Goal: Transaction & Acquisition: Purchase product/service

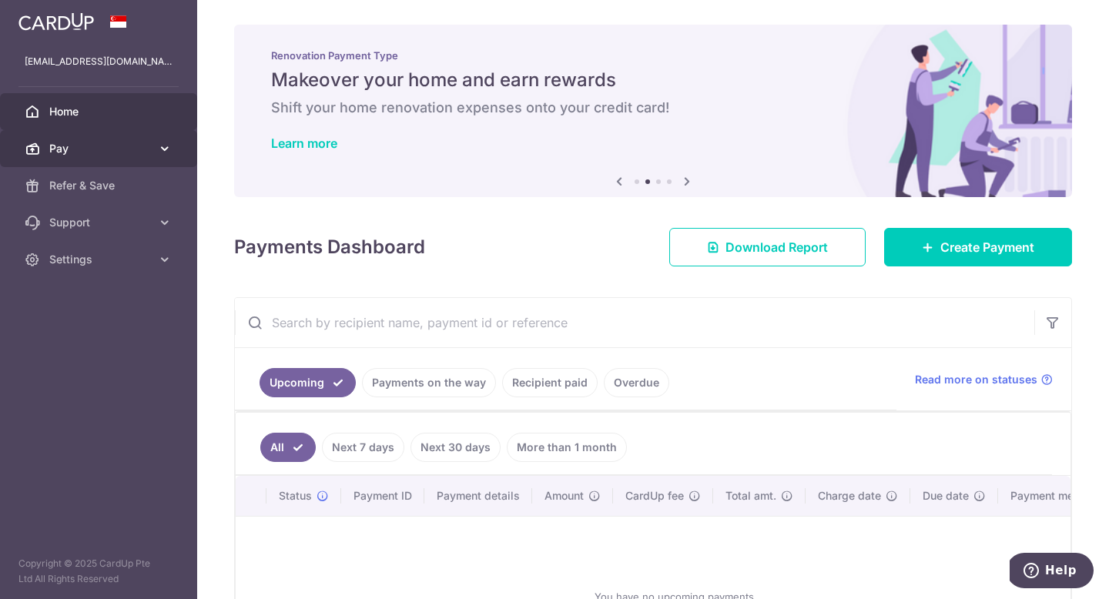
click at [83, 150] on span "Pay" at bounding box center [100, 148] width 102 height 15
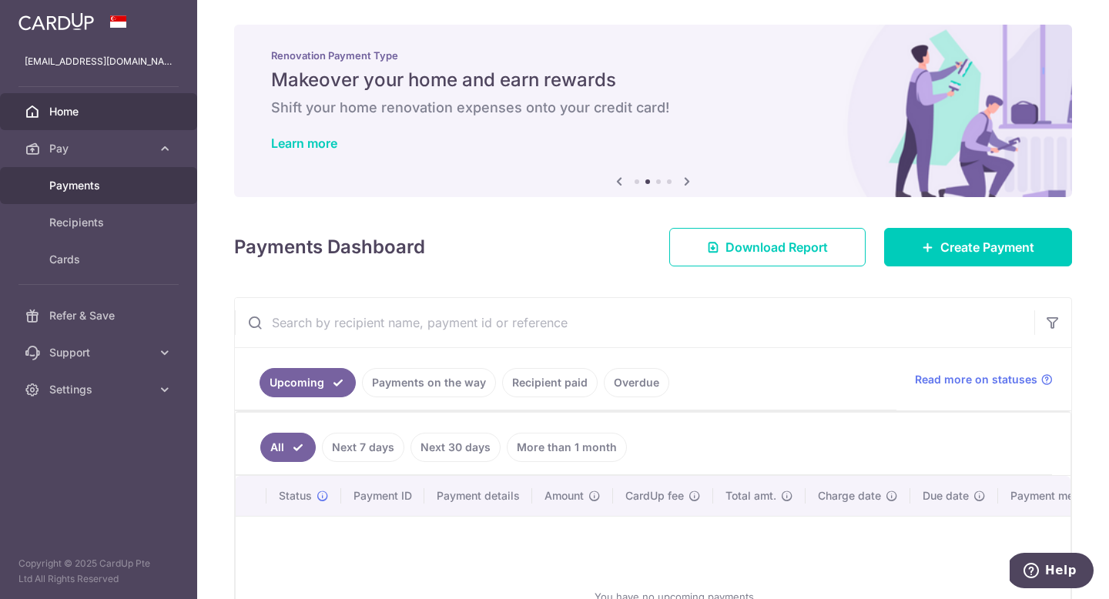
click at [90, 190] on span "Payments" at bounding box center [100, 185] width 102 height 15
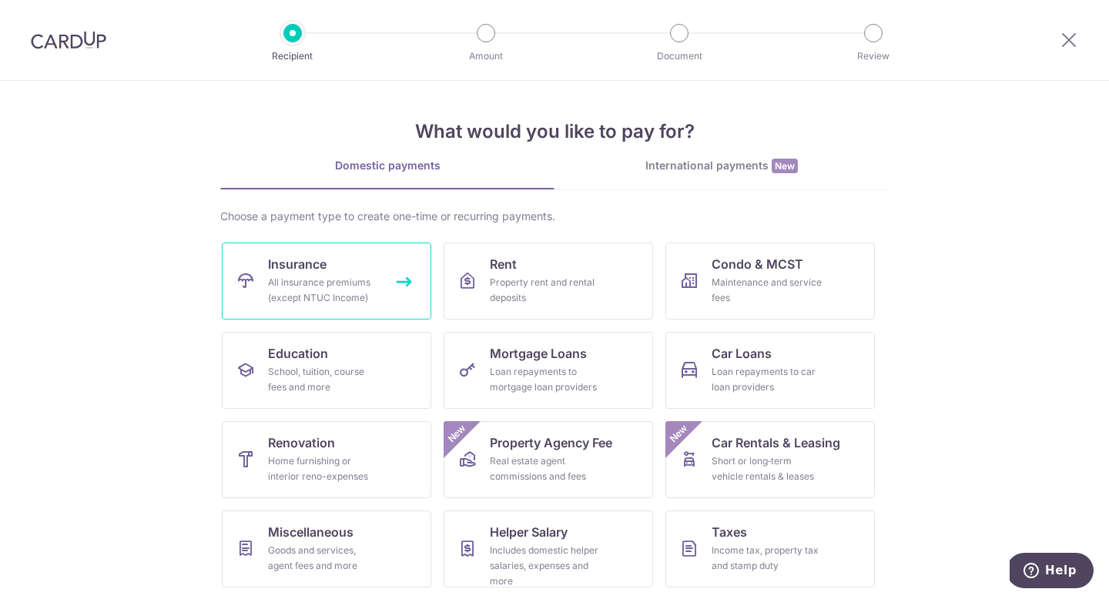
click at [310, 284] on div "All insurance premiums (except NTUC Income)" at bounding box center [323, 290] width 111 height 31
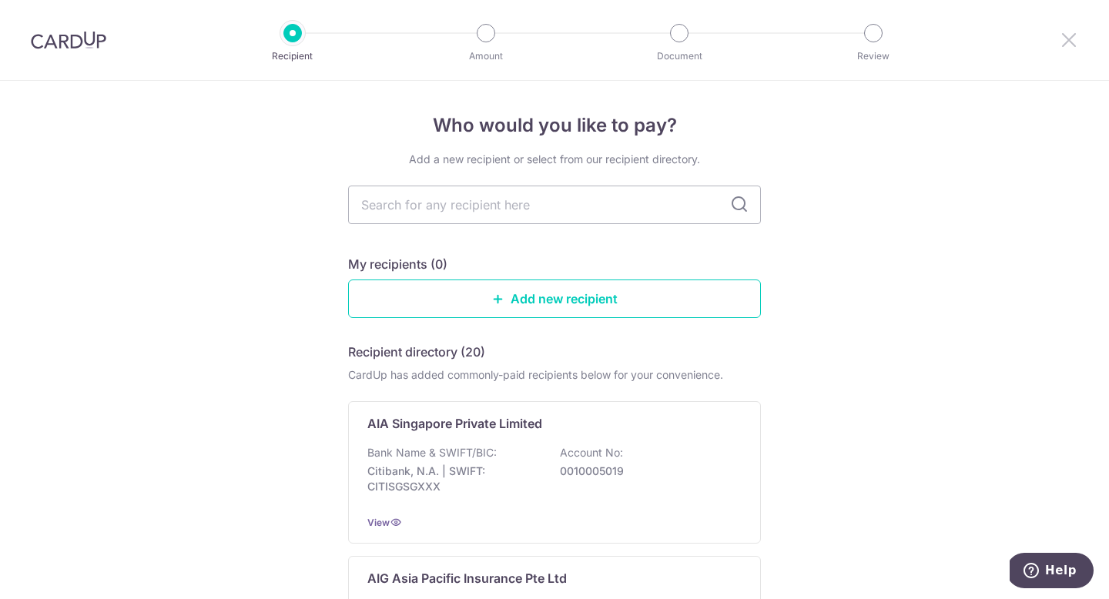
click at [1075, 42] on icon at bounding box center [1069, 39] width 18 height 19
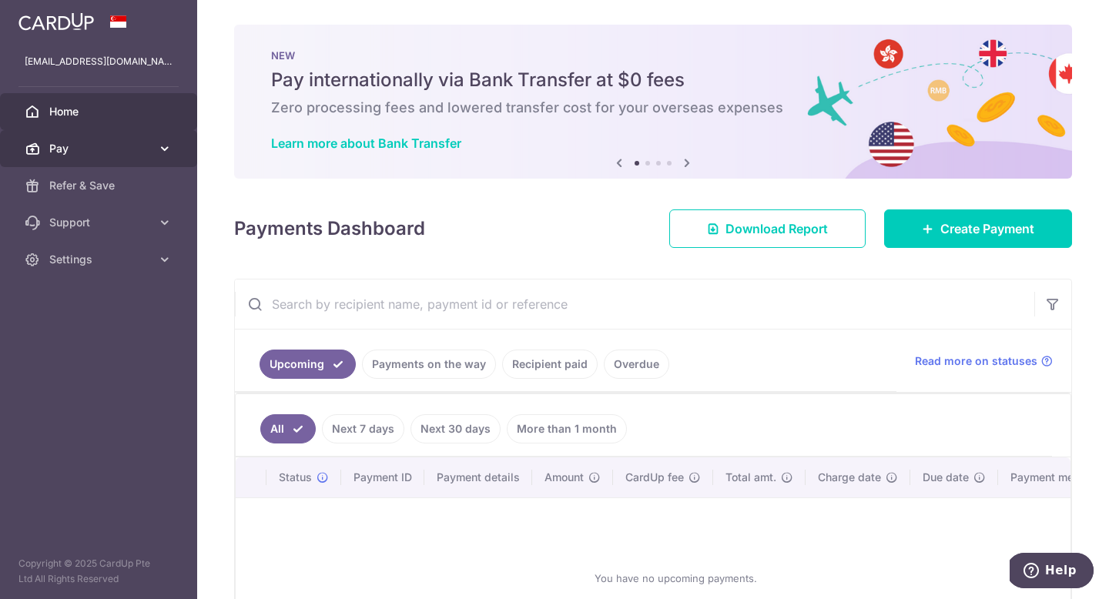
click at [163, 145] on icon at bounding box center [164, 148] width 15 height 15
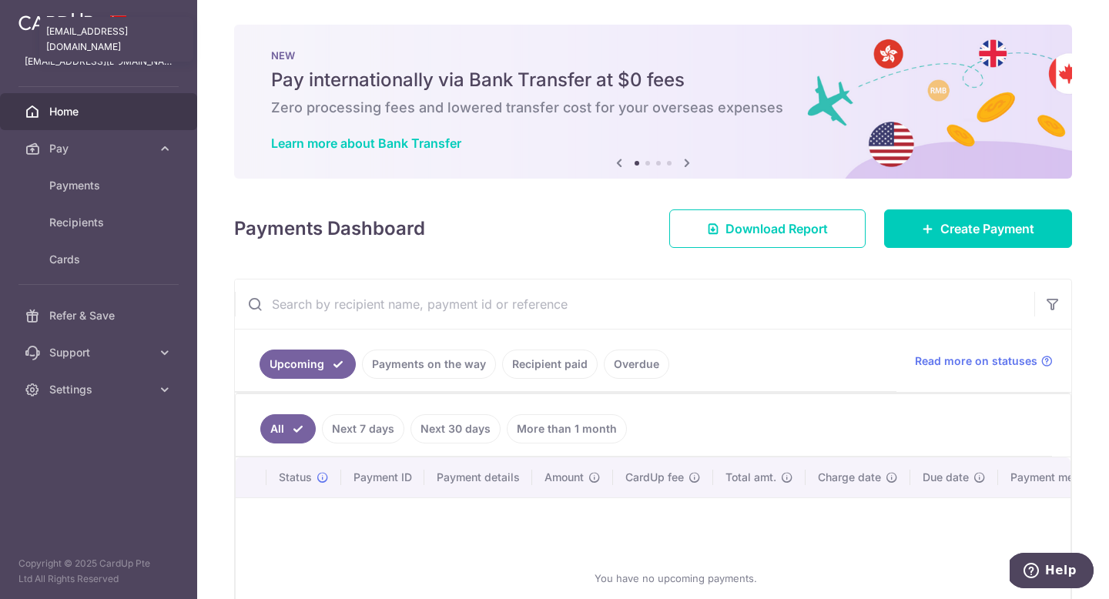
click at [109, 64] on p "valeriet.mei@gmail.com" at bounding box center [99, 61] width 148 height 15
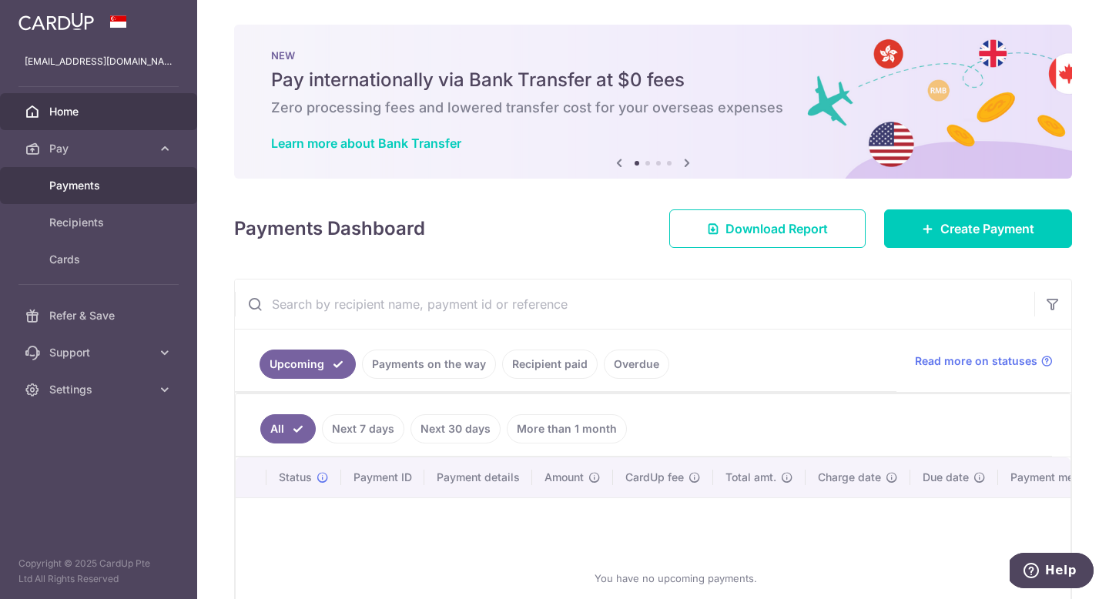
click at [97, 190] on span "Payments" at bounding box center [100, 185] width 102 height 15
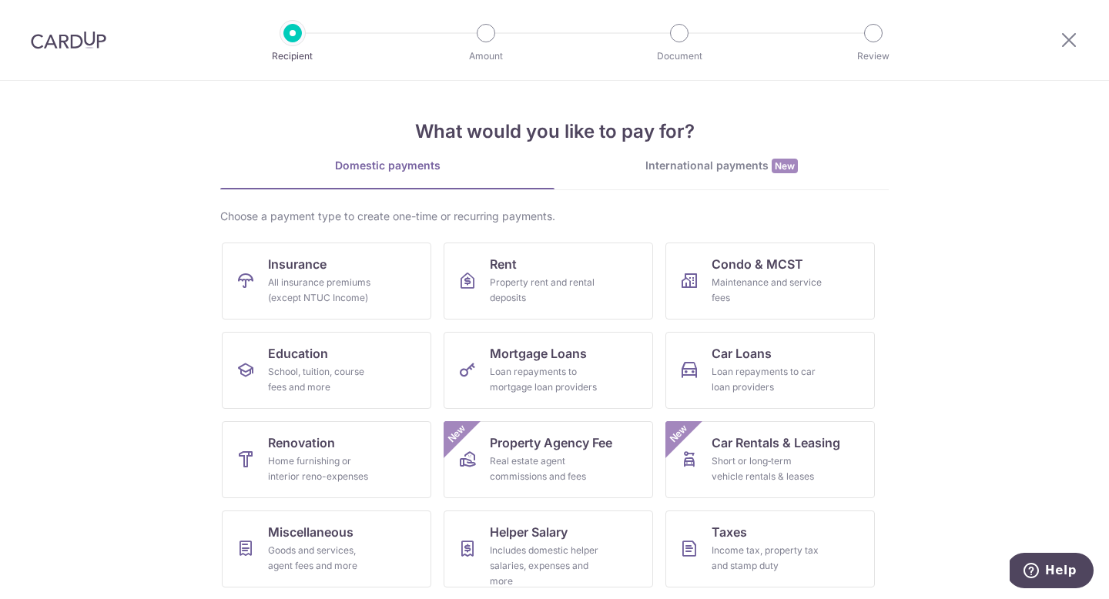
click at [679, 171] on div "International payments New" at bounding box center [722, 166] width 334 height 16
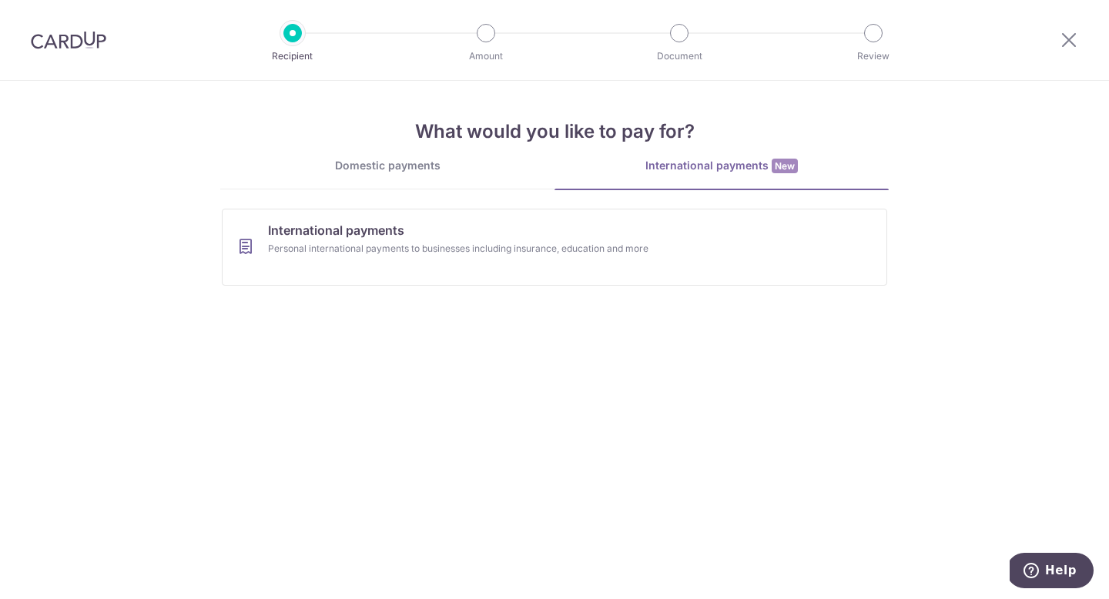
click at [412, 180] on link "Domestic payments" at bounding box center [387, 173] width 334 height 31
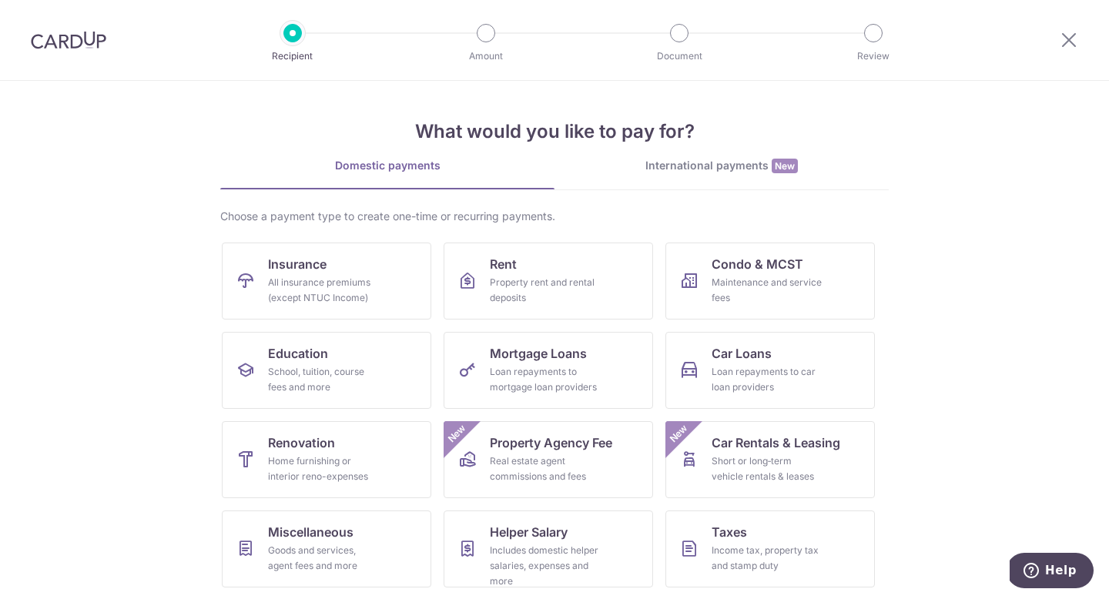
scroll to position [59, 0]
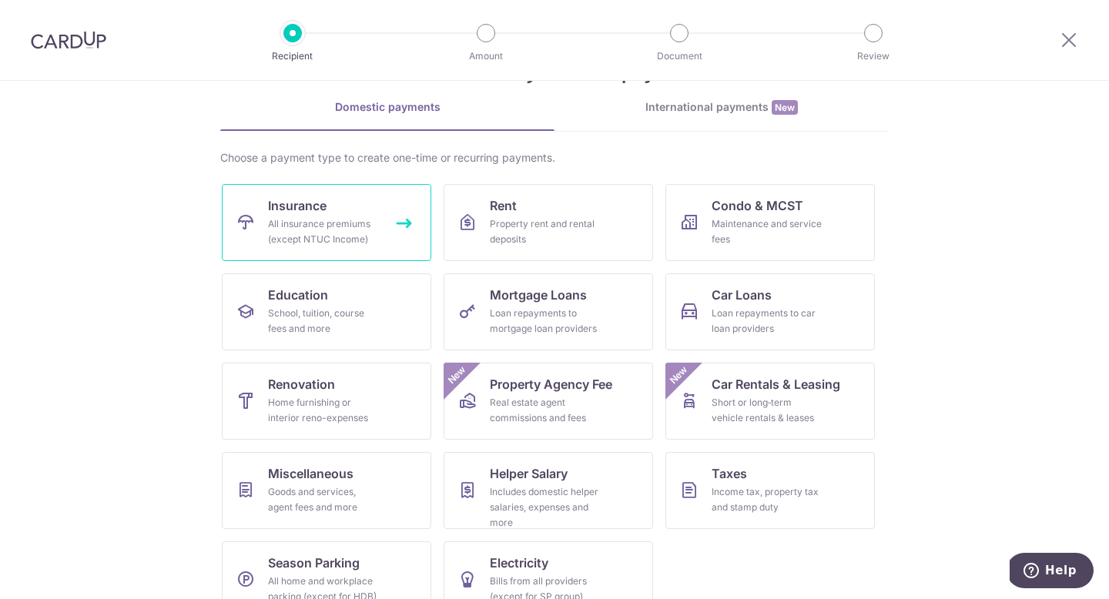
click at [355, 237] on div "All insurance premiums (except NTUC Income)" at bounding box center [323, 231] width 111 height 31
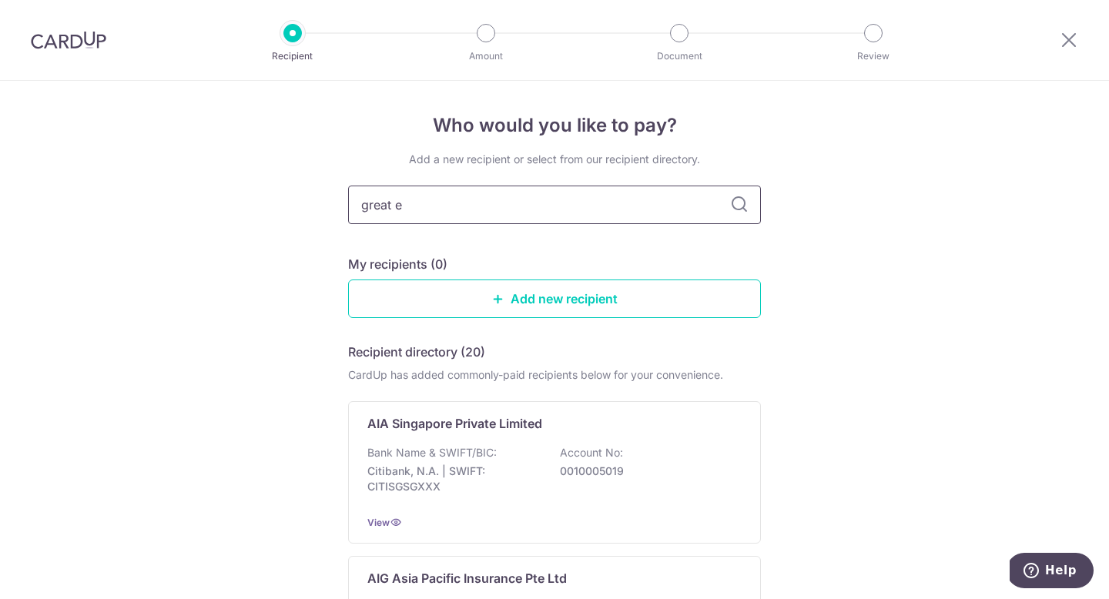
type input "great ea"
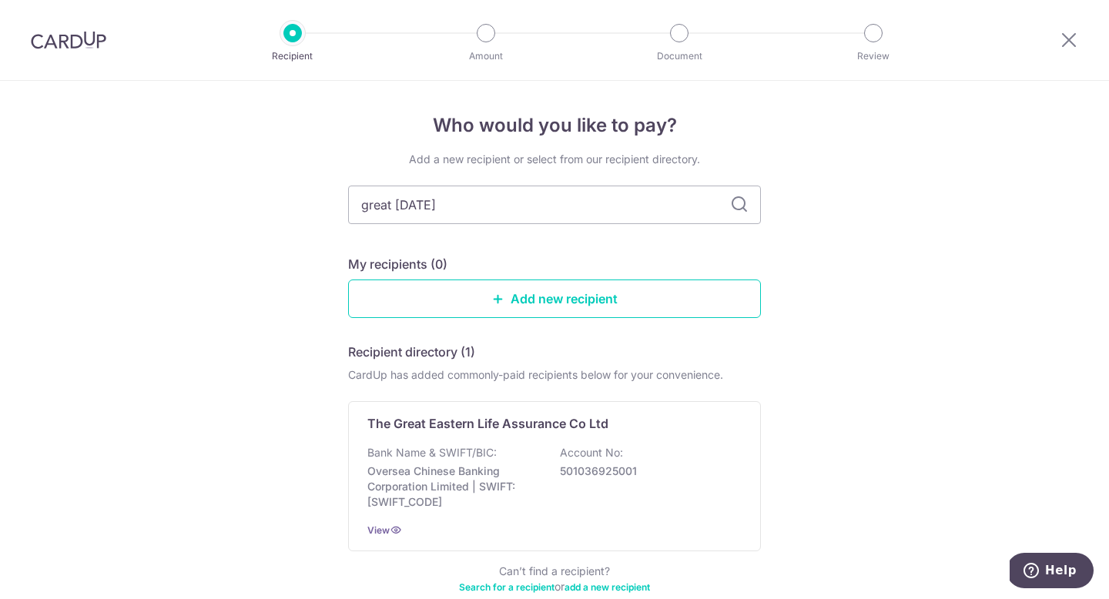
type input "great eastern"
click at [736, 203] on icon at bounding box center [739, 205] width 18 height 18
click at [736, 206] on icon at bounding box center [739, 205] width 18 height 18
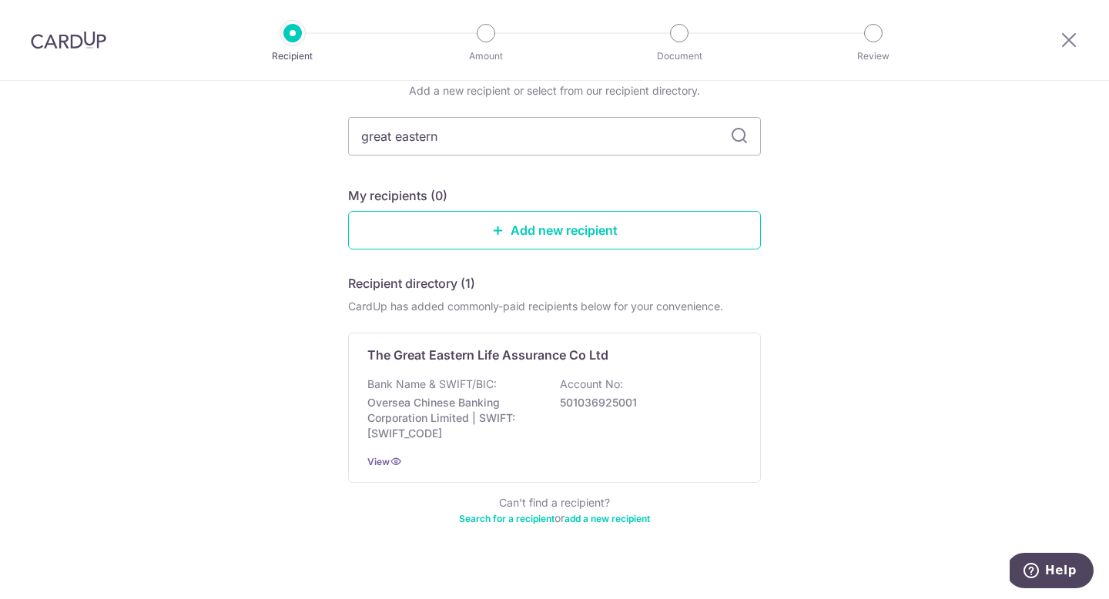
scroll to position [59, 0]
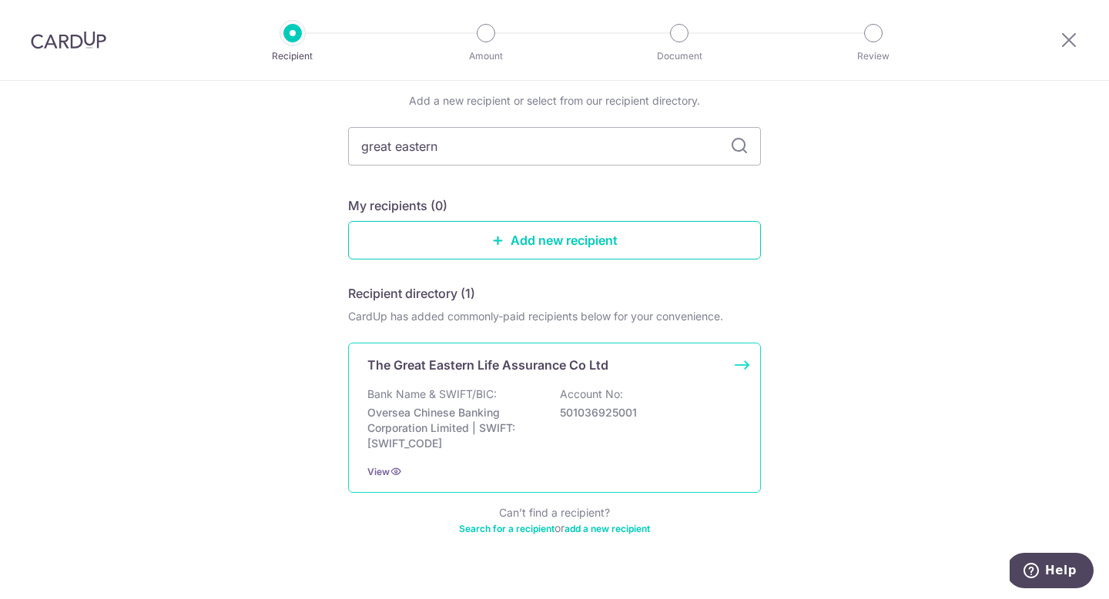
click at [572, 391] on p "Account No:" at bounding box center [591, 394] width 63 height 15
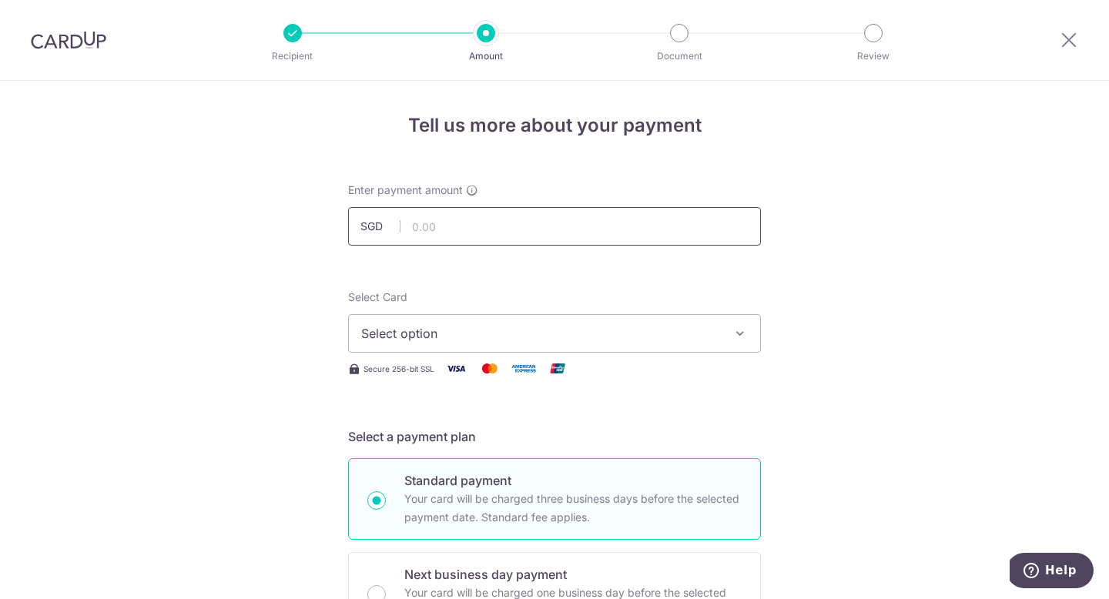
click at [496, 220] on input "text" at bounding box center [554, 226] width 413 height 39
type input "14,081.30"
click at [512, 331] on span "Select option" at bounding box center [540, 333] width 359 height 18
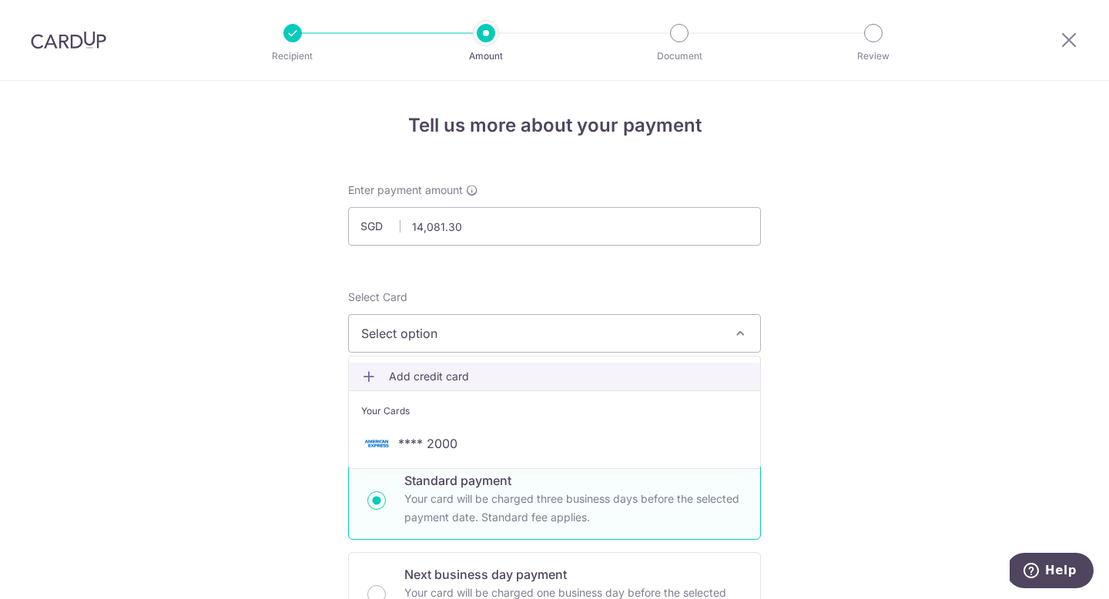
click at [492, 378] on span "Add credit card" at bounding box center [568, 376] width 359 height 15
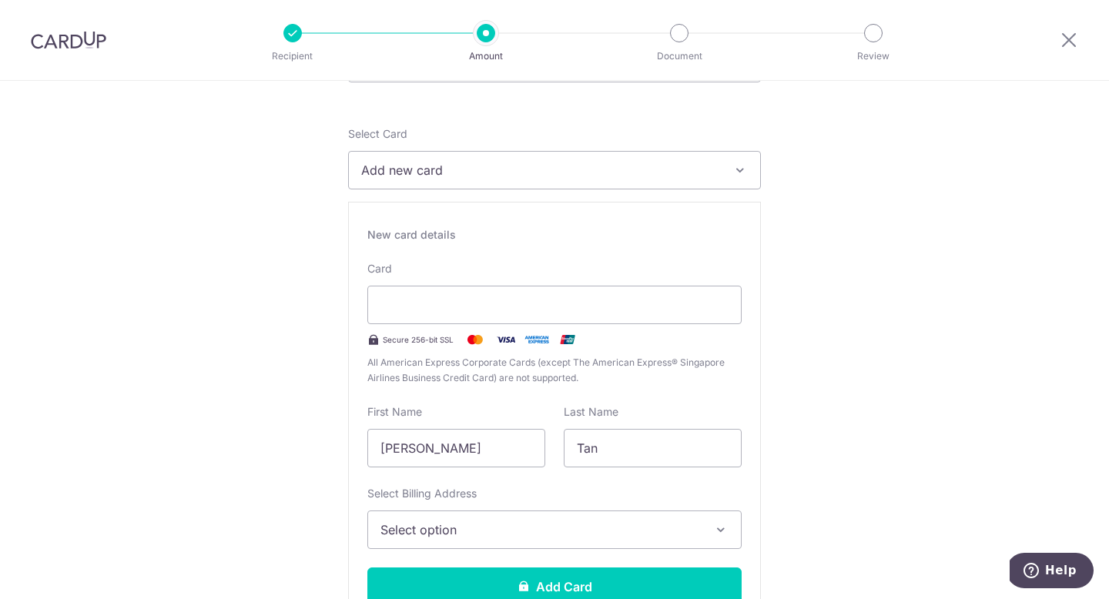
scroll to position [166, 0]
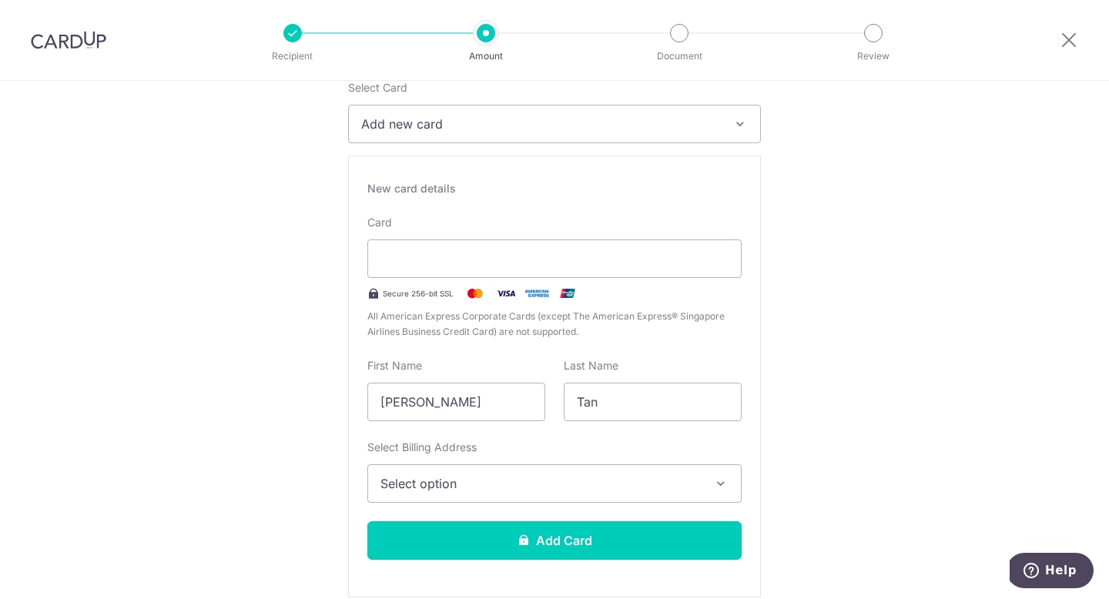
scroll to position [210, 0]
drag, startPoint x: 495, startPoint y: 404, endPoint x: 309, endPoint y: 385, distance: 186.6
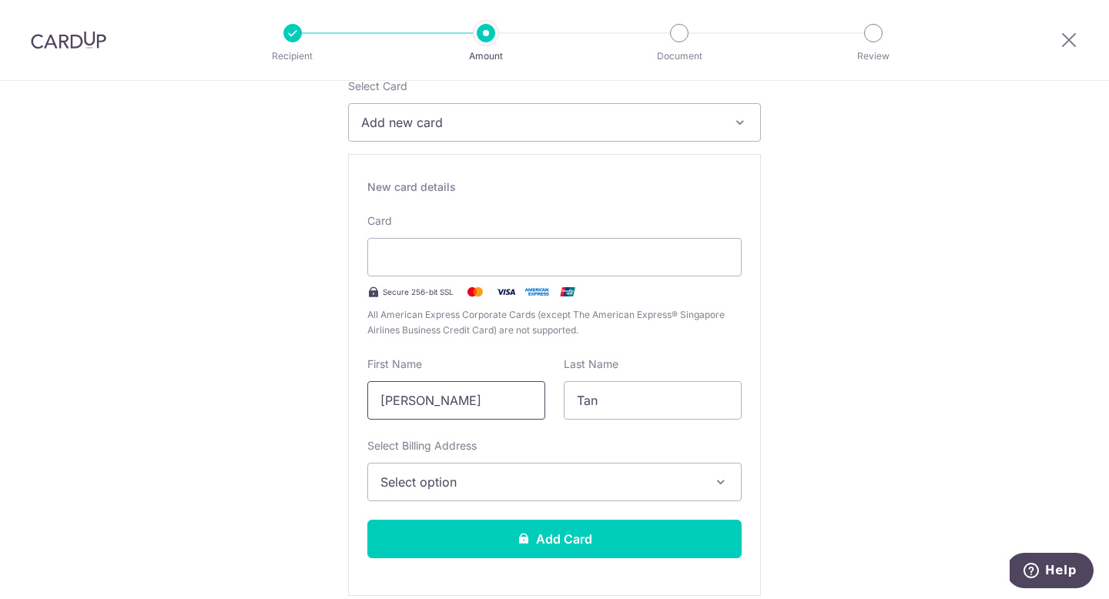
type input "Valerie"
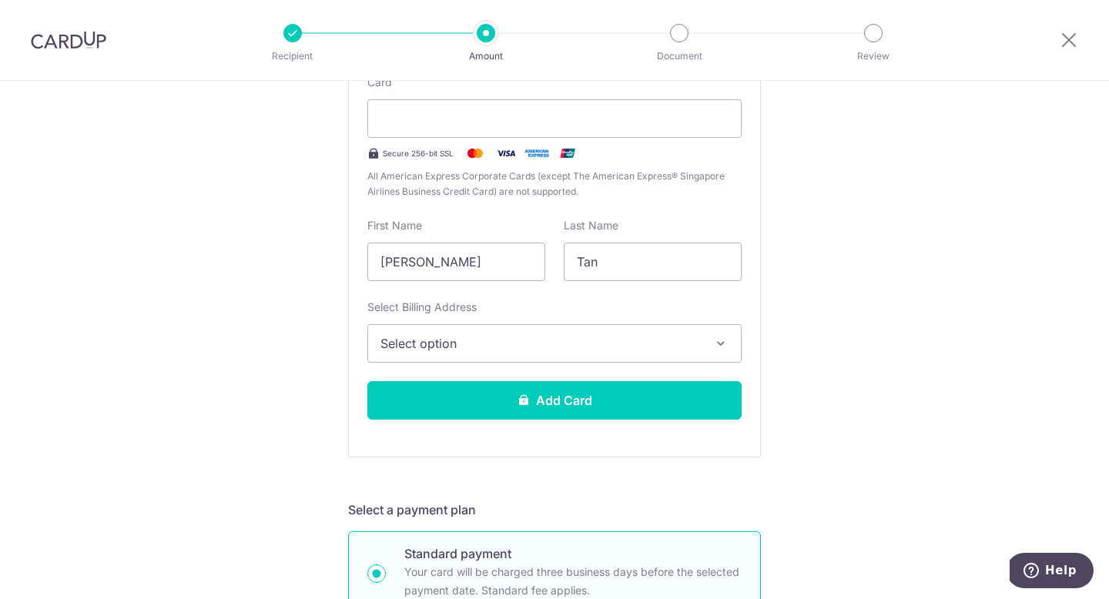
scroll to position [356, 0]
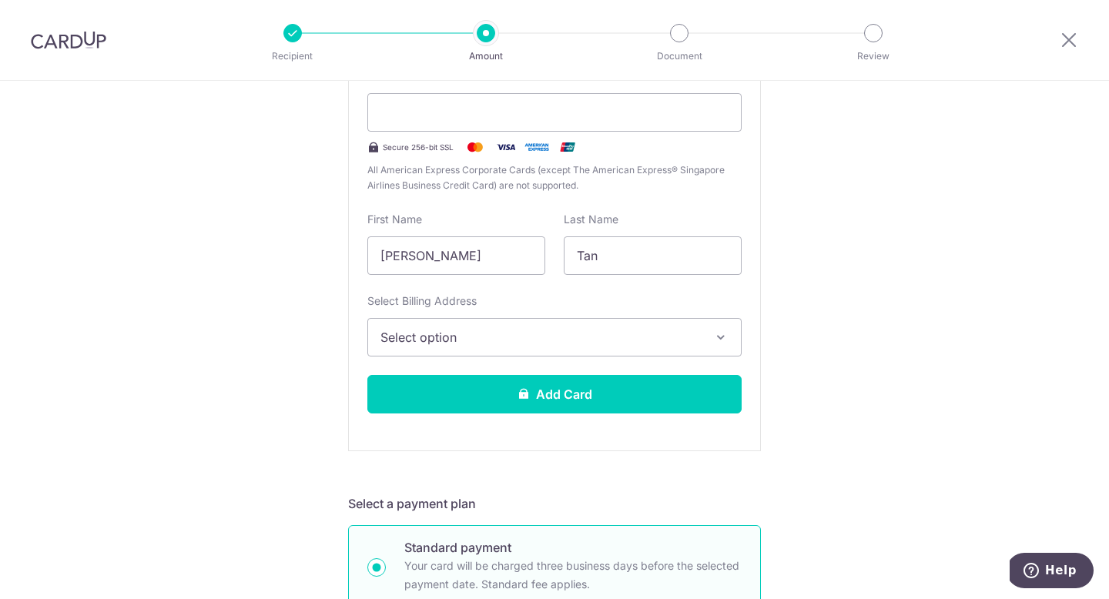
click at [540, 339] on span "Select option" at bounding box center [541, 337] width 320 height 18
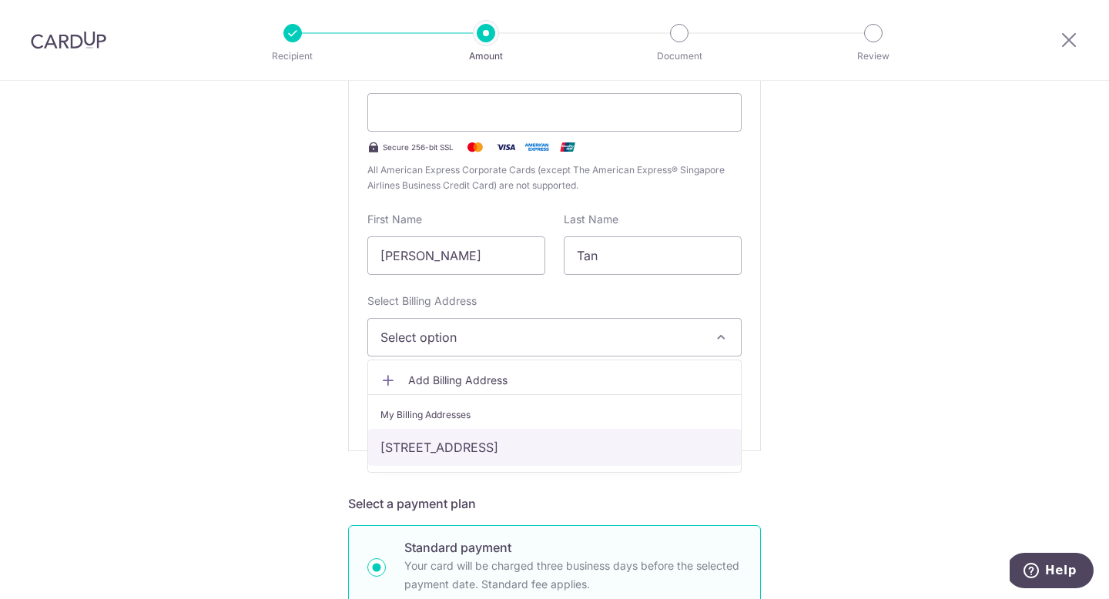
click at [510, 445] on link "[STREET_ADDRESS]" at bounding box center [554, 447] width 373 height 37
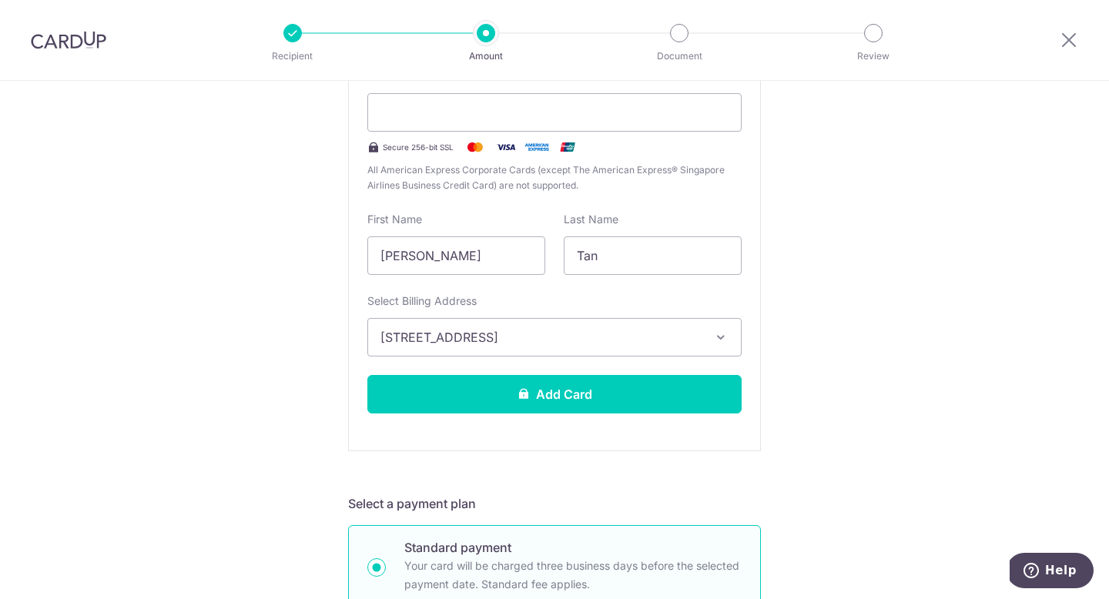
click at [654, 403] on button "Add Card" at bounding box center [554, 394] width 374 height 39
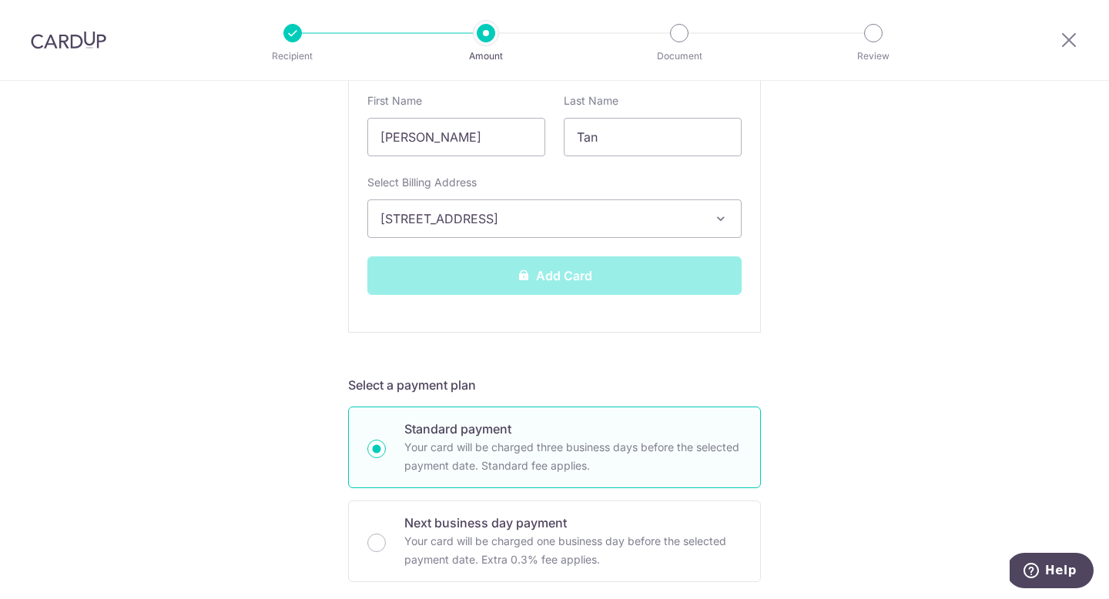
scroll to position [478, 0]
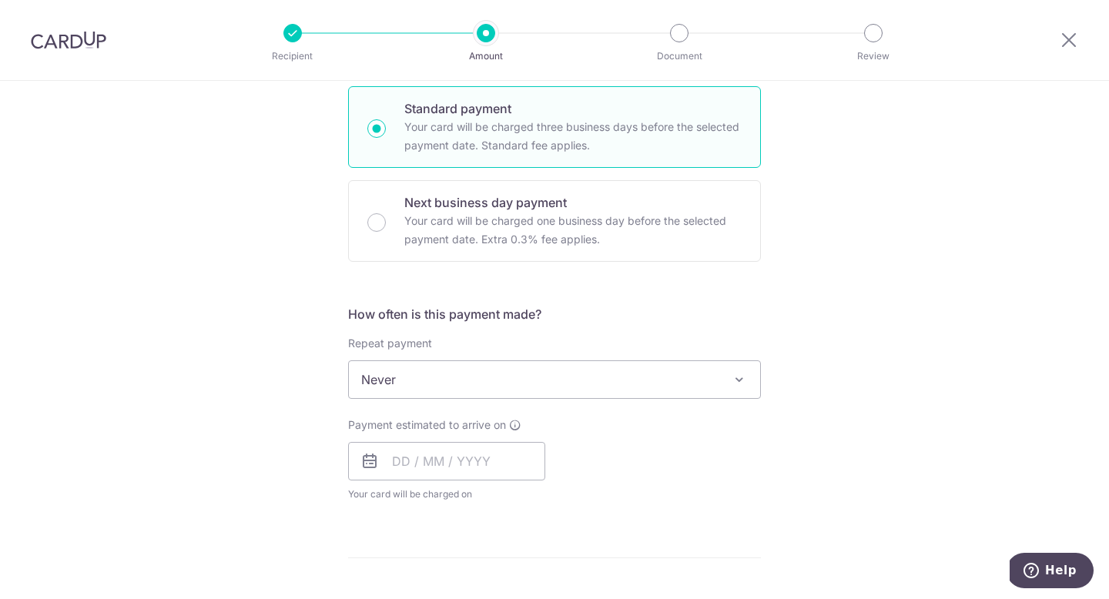
scroll to position [377, 0]
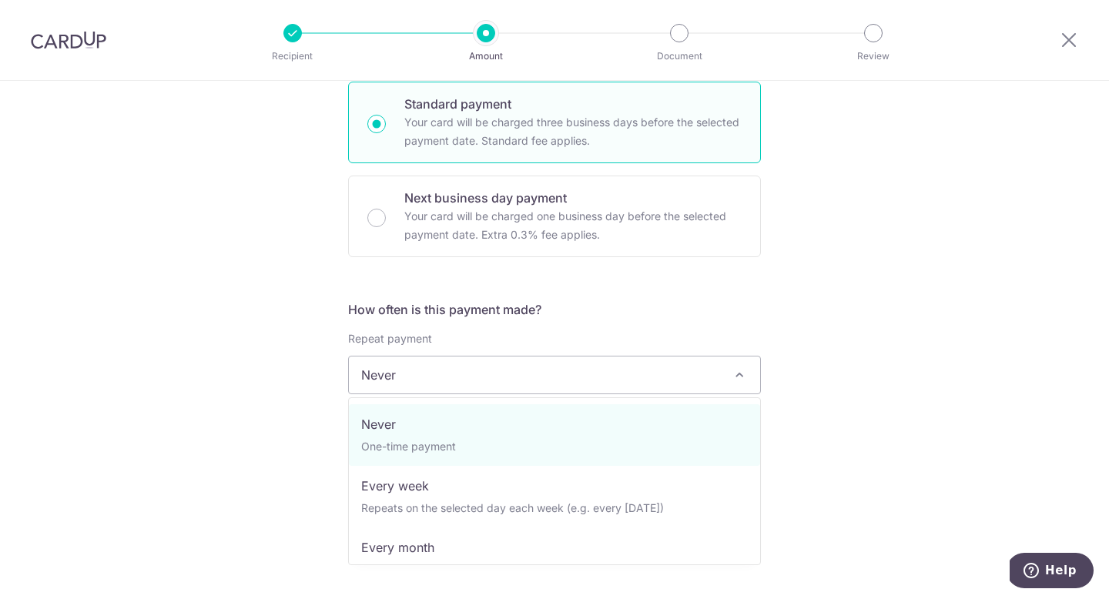
click at [744, 378] on span at bounding box center [739, 375] width 18 height 18
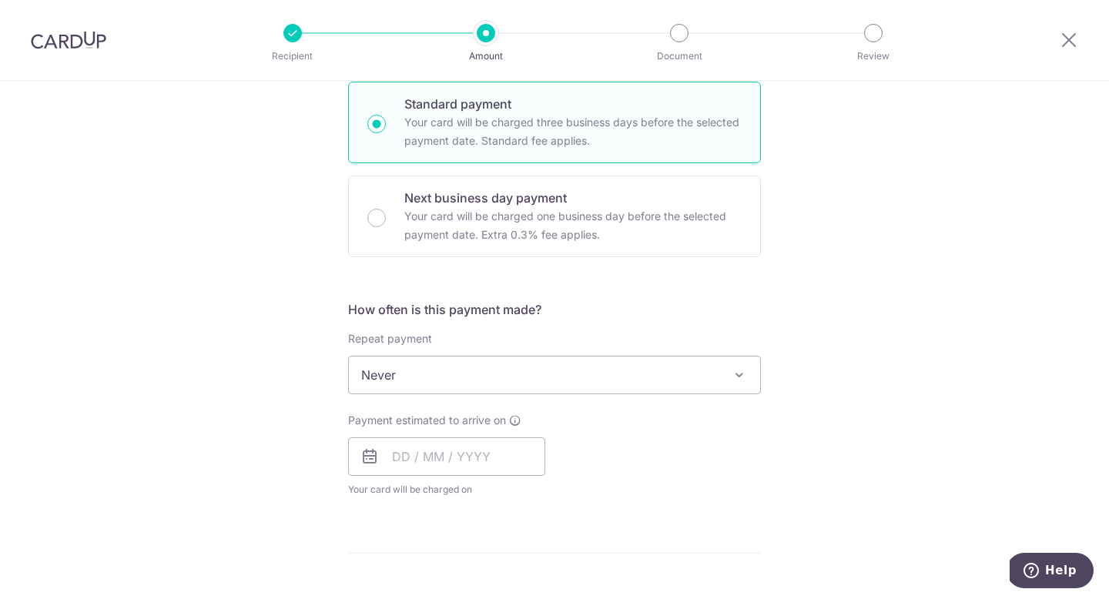
click at [744, 378] on span at bounding box center [739, 375] width 18 height 18
click at [405, 460] on input "text" at bounding box center [446, 457] width 197 height 39
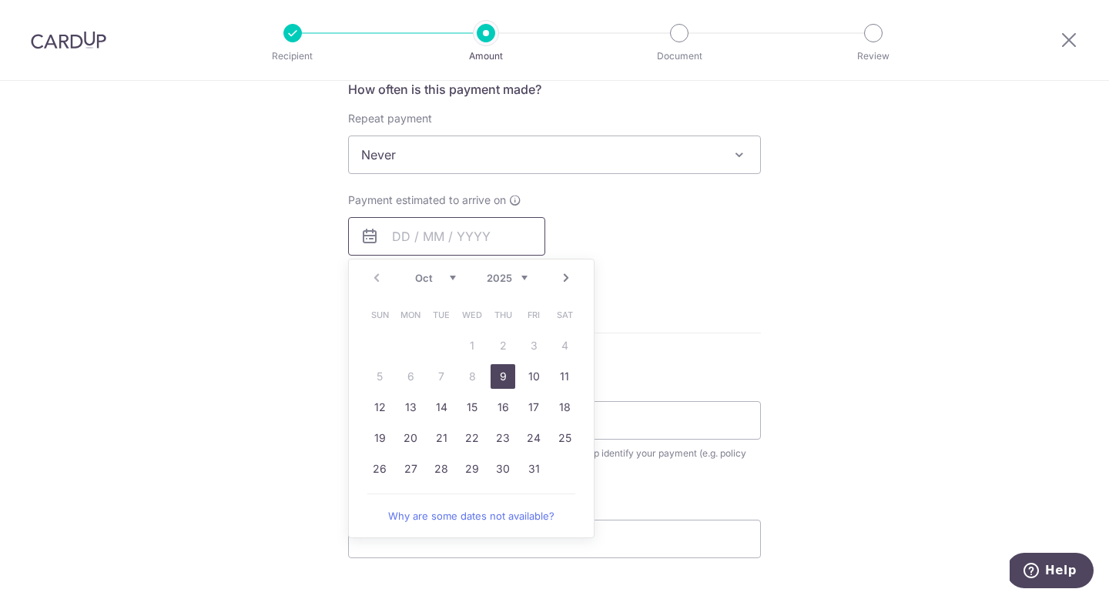
scroll to position [599, 0]
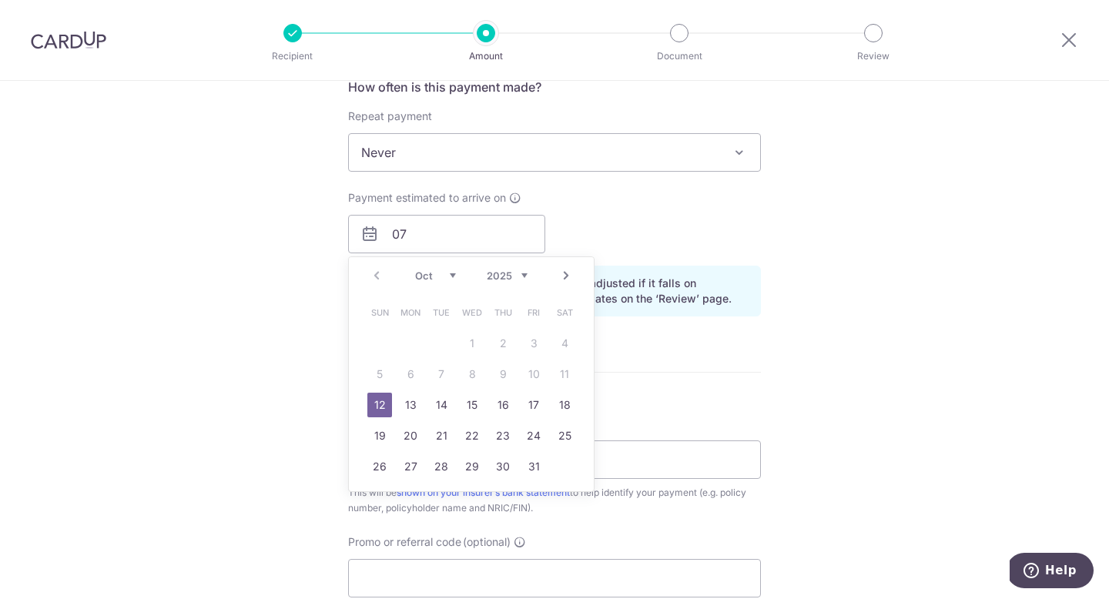
click at [732, 355] on form "Enter payment amount SGD 14,081.30 14081.30 Card added successfully Select Card…" at bounding box center [554, 213] width 413 height 1261
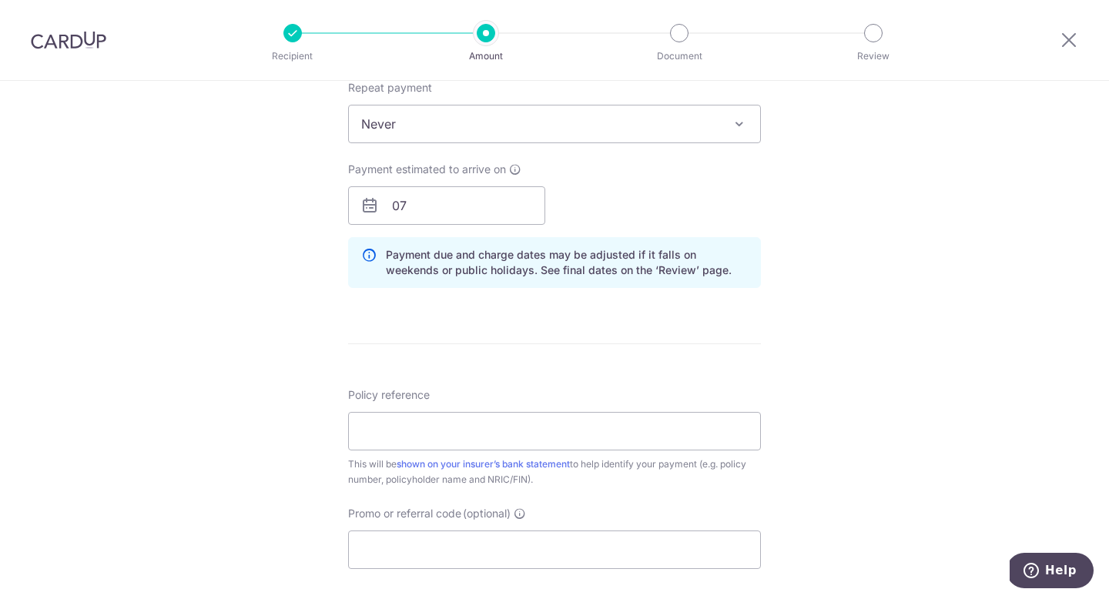
scroll to position [623, 0]
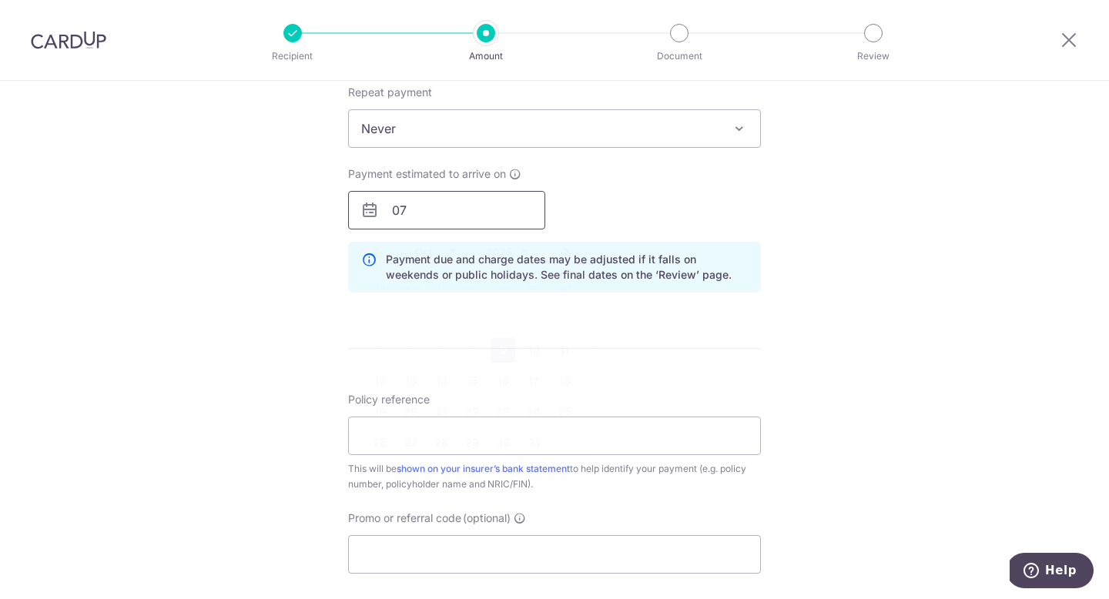
click at [434, 210] on input "07" at bounding box center [446, 210] width 197 height 39
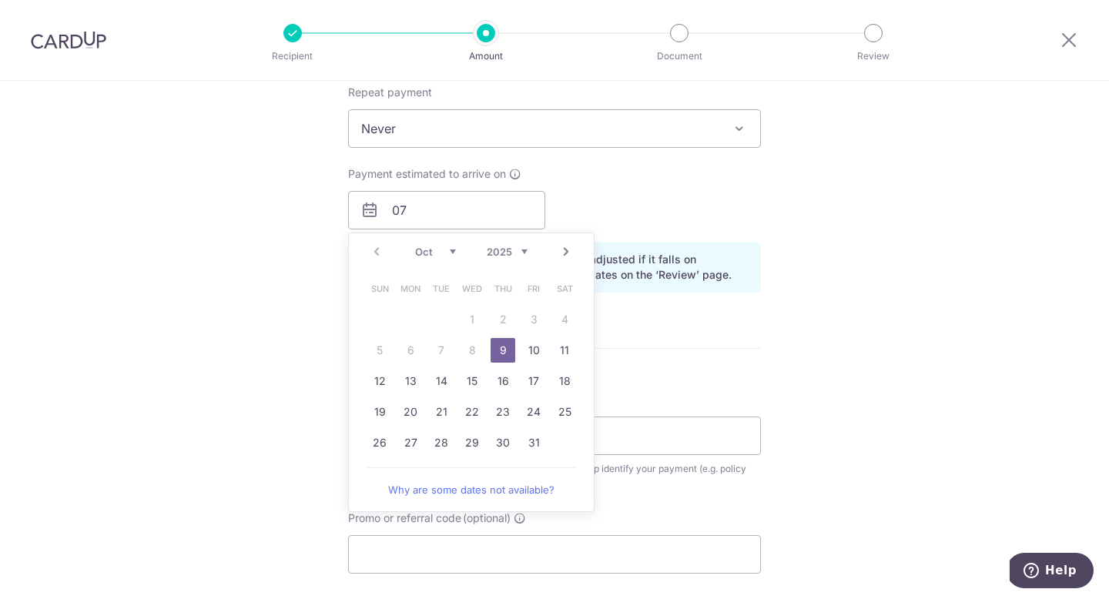
click at [498, 353] on link "9" at bounding box center [503, 350] width 25 height 25
type input "[DATE]"
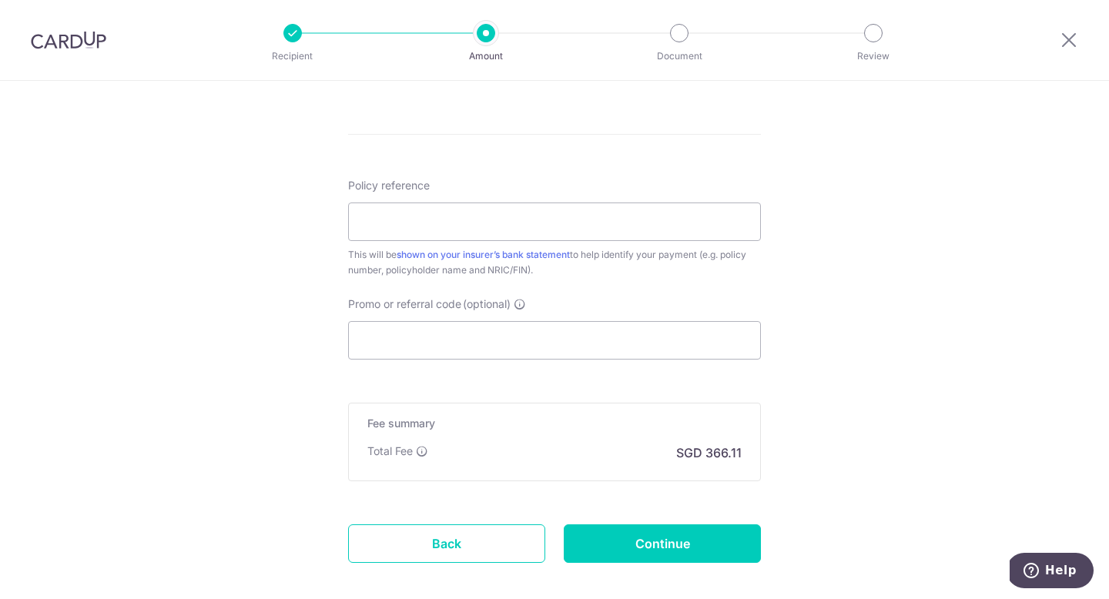
scroll to position [858, 0]
click at [471, 228] on input "Policy reference" at bounding box center [554, 222] width 413 height 39
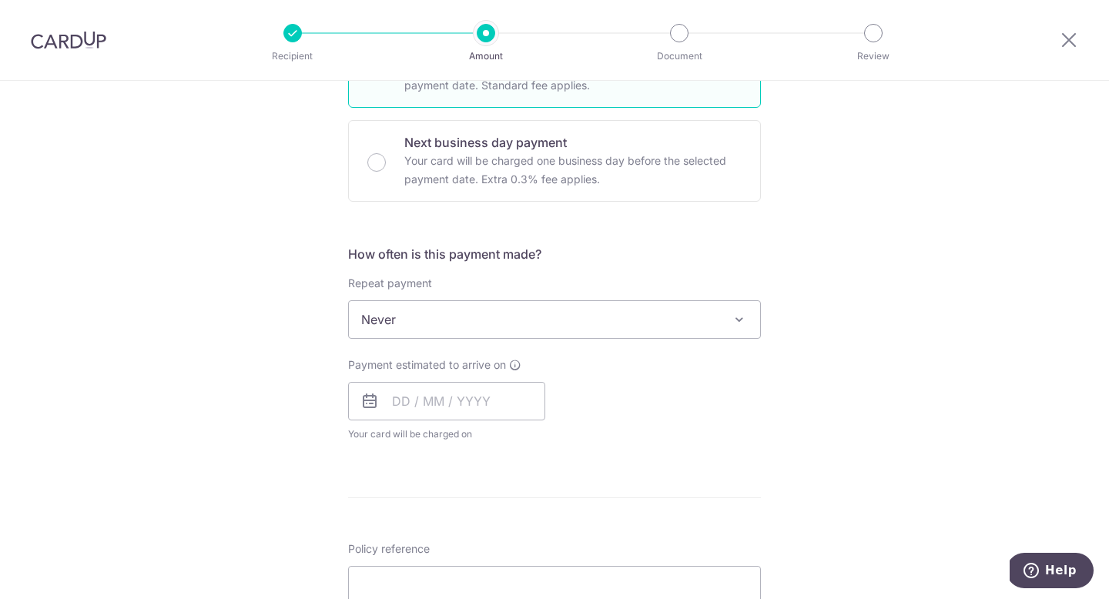
scroll to position [431, 0]
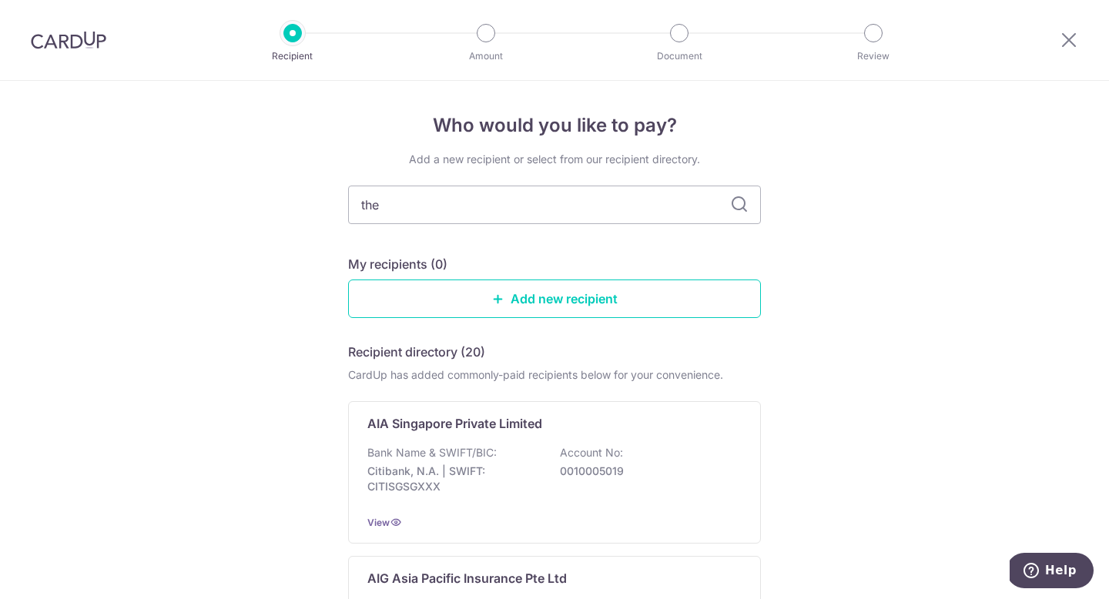
type input "the"
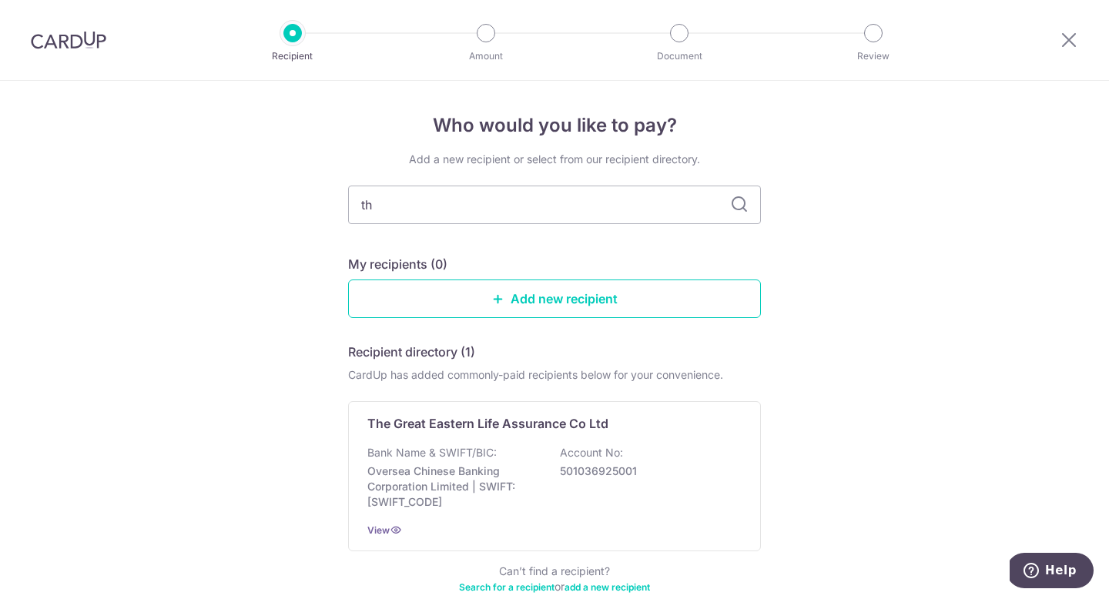
type input "t"
type input "great eastern"
click at [740, 206] on icon at bounding box center [739, 205] width 18 height 18
click at [601, 298] on link "Add new recipient" at bounding box center [554, 299] width 413 height 39
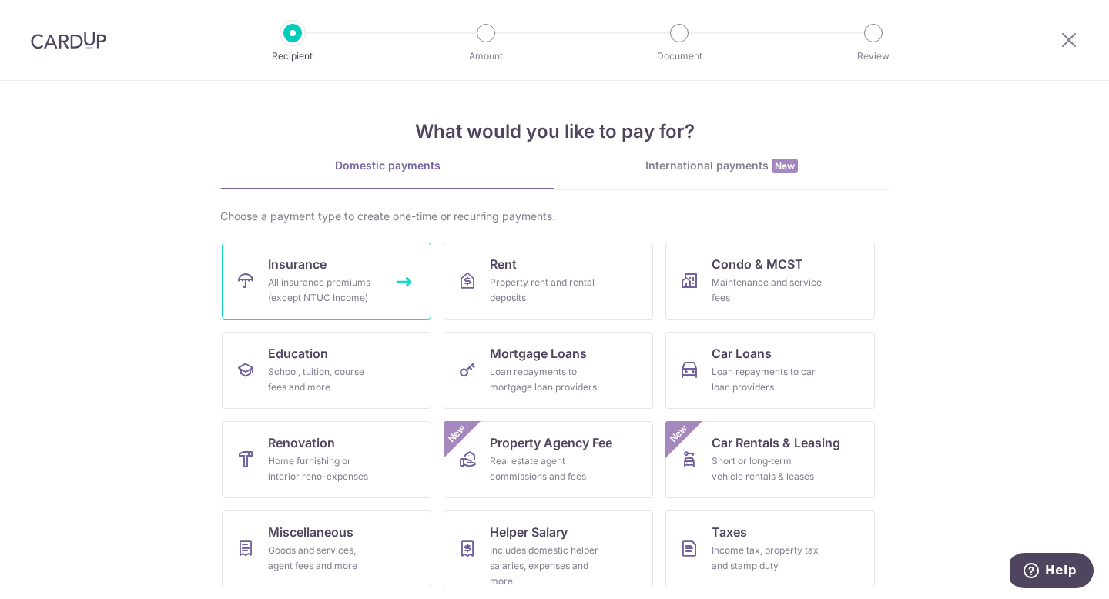
click at [300, 264] on span "Insurance" at bounding box center [297, 264] width 59 height 18
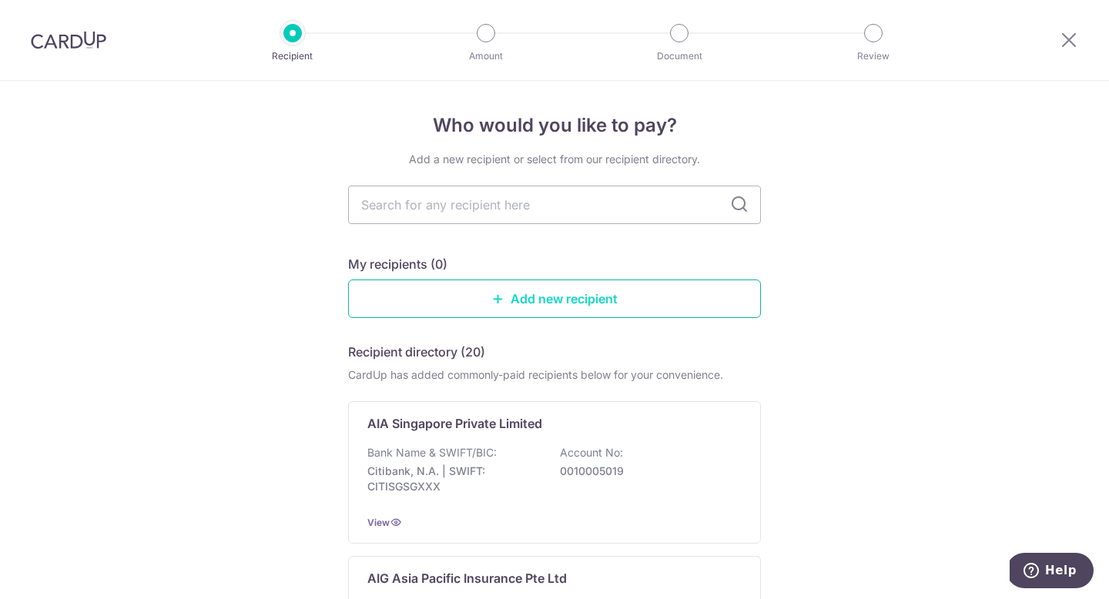
click at [596, 300] on link "Add new recipient" at bounding box center [554, 299] width 413 height 39
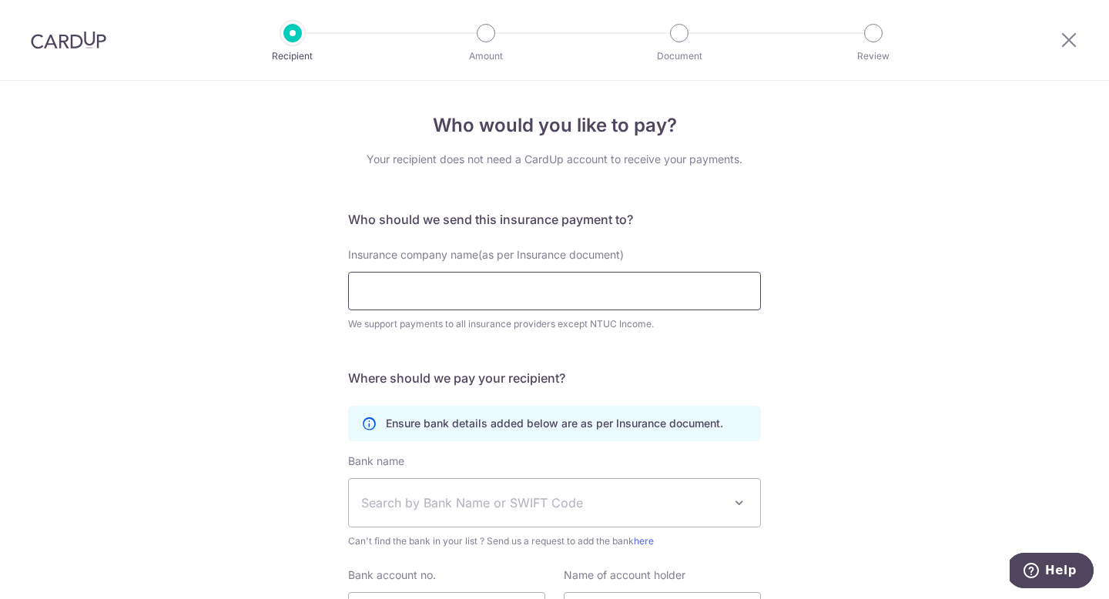
click at [606, 290] on input "Insurance company name(as per Insurance document)" at bounding box center [554, 291] width 413 height 39
type input "great eastern"
click at [824, 346] on div "Who would you like to pay? Your recipient does not need a CardUp account to rec…" at bounding box center [554, 417] width 1109 height 673
click at [673, 336] on div "Insurance company name(as per Insurance document) great eastern We support paym…" at bounding box center [554, 298] width 431 height 103
click at [685, 294] on input "great eastern" at bounding box center [554, 291] width 413 height 39
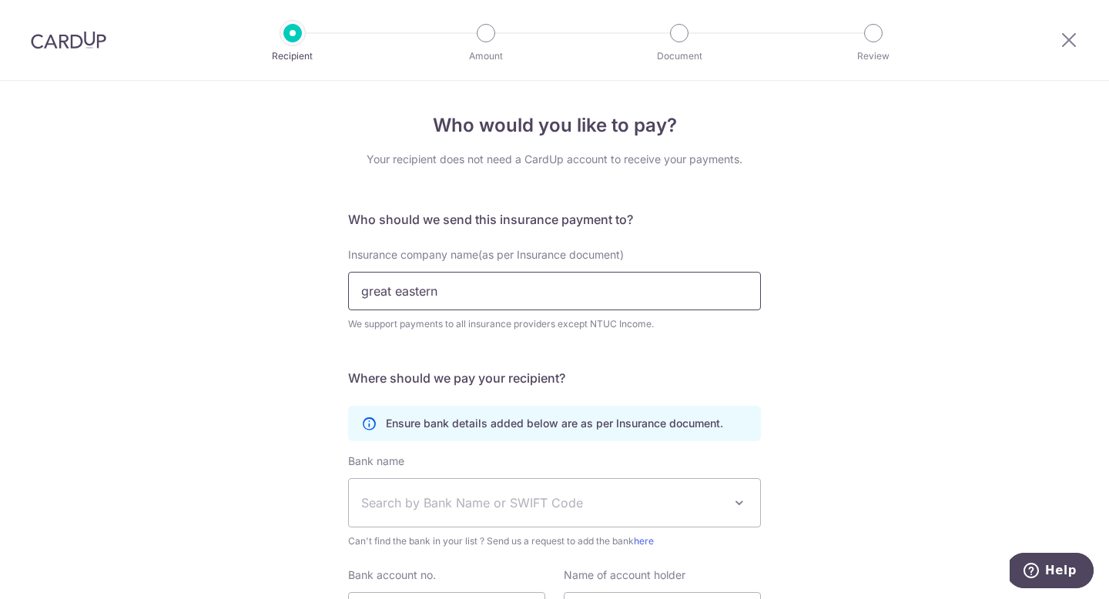
click button "Submit Request" at bounding box center [0, 0] width 0 height 0
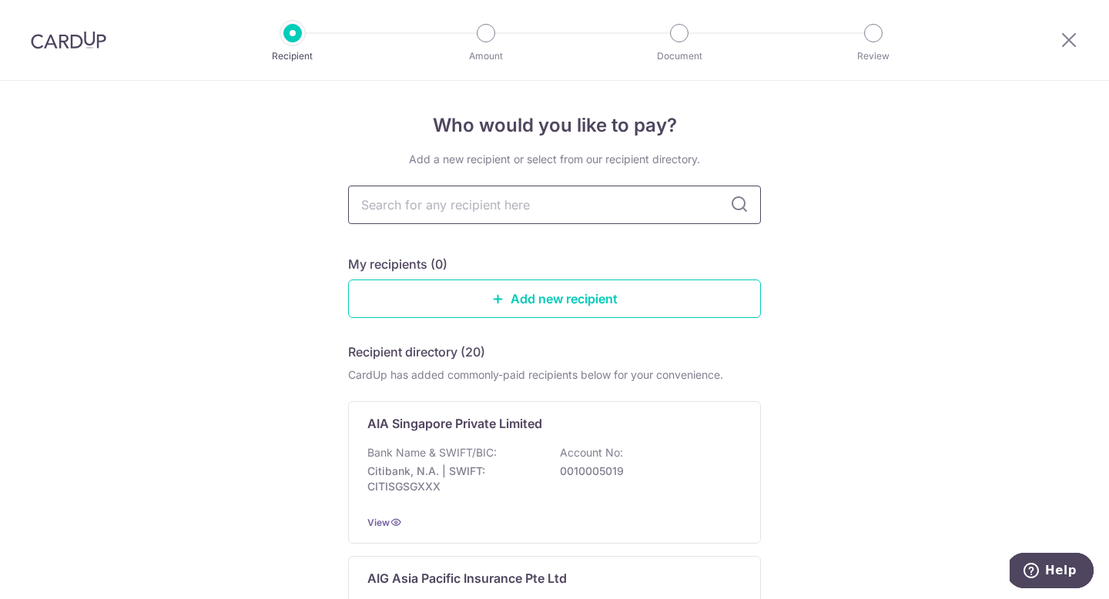
click at [607, 213] on input "text" at bounding box center [554, 205] width 413 height 39
type input "great eas"
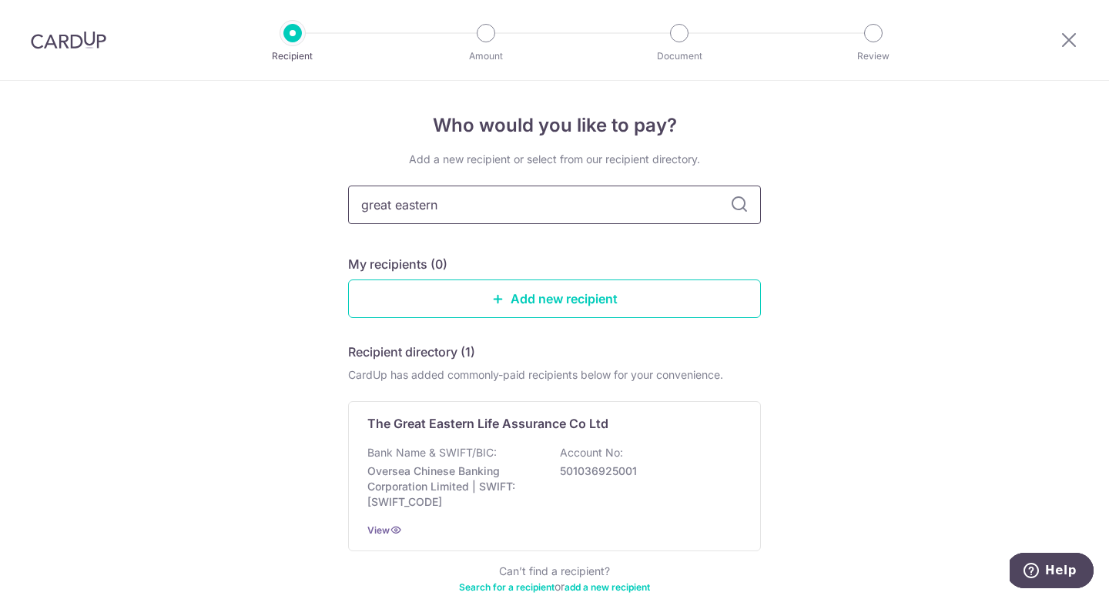
type input "great eastern"
click at [737, 203] on icon at bounding box center [739, 205] width 18 height 18
click at [696, 435] on div "The Great Eastern Life Assurance Co Ltd Bank Name & SWIFT/BIC: Oversea Chinese …" at bounding box center [554, 476] width 413 height 150
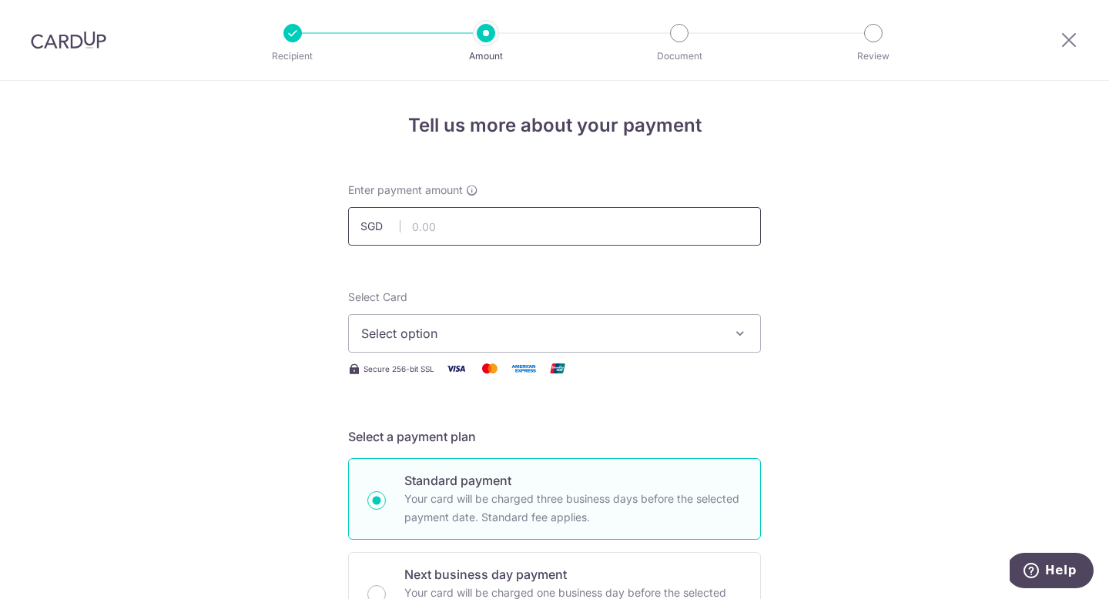
click at [508, 232] on input "text" at bounding box center [554, 226] width 413 height 39
type input "14,081.30"
click at [522, 327] on span "Select option" at bounding box center [540, 333] width 359 height 18
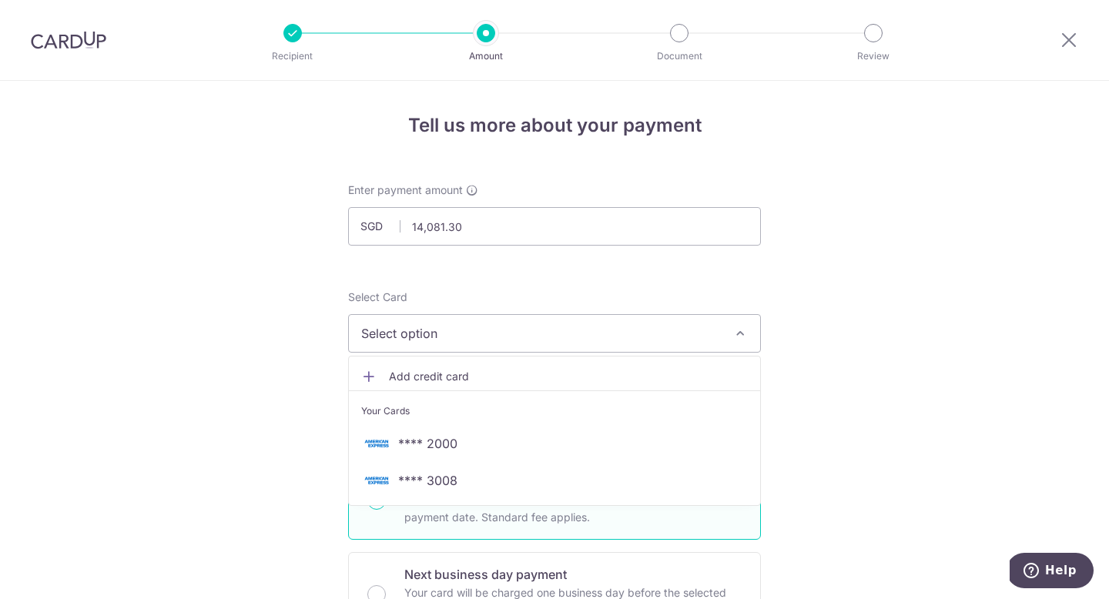
click at [522, 327] on span "Select option" at bounding box center [540, 333] width 359 height 18
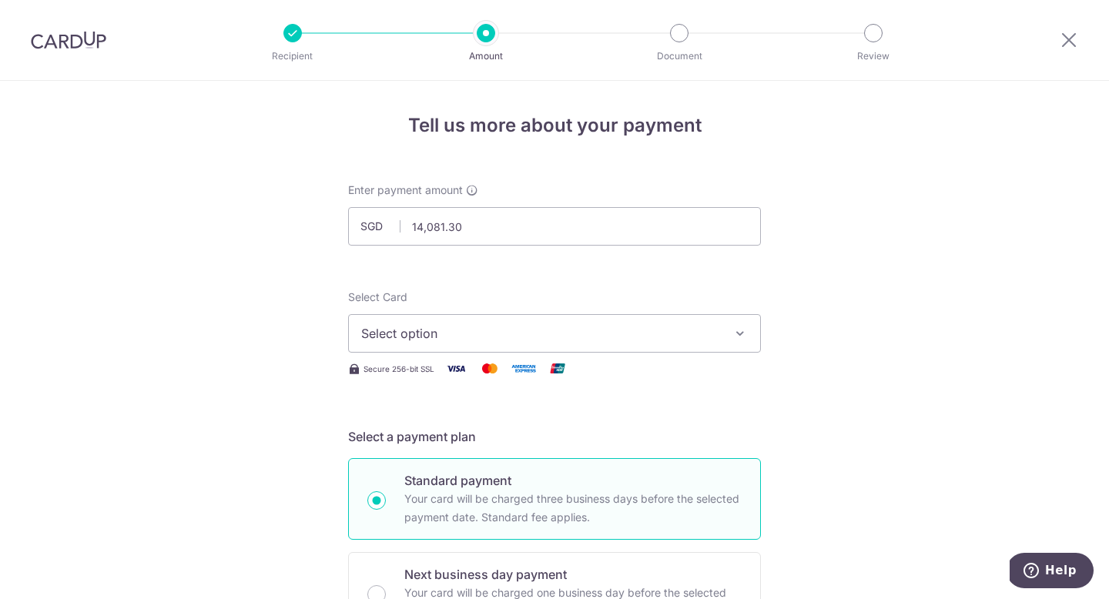
click at [522, 327] on span "Select option" at bounding box center [540, 333] width 359 height 18
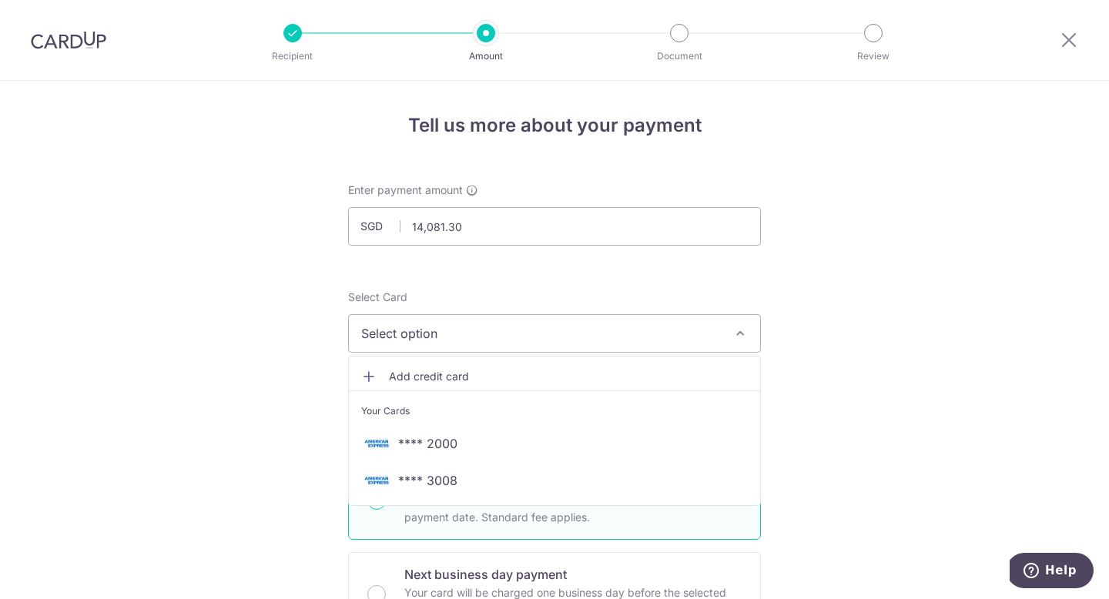
click at [444, 364] on link "Add credit card" at bounding box center [554, 377] width 411 height 28
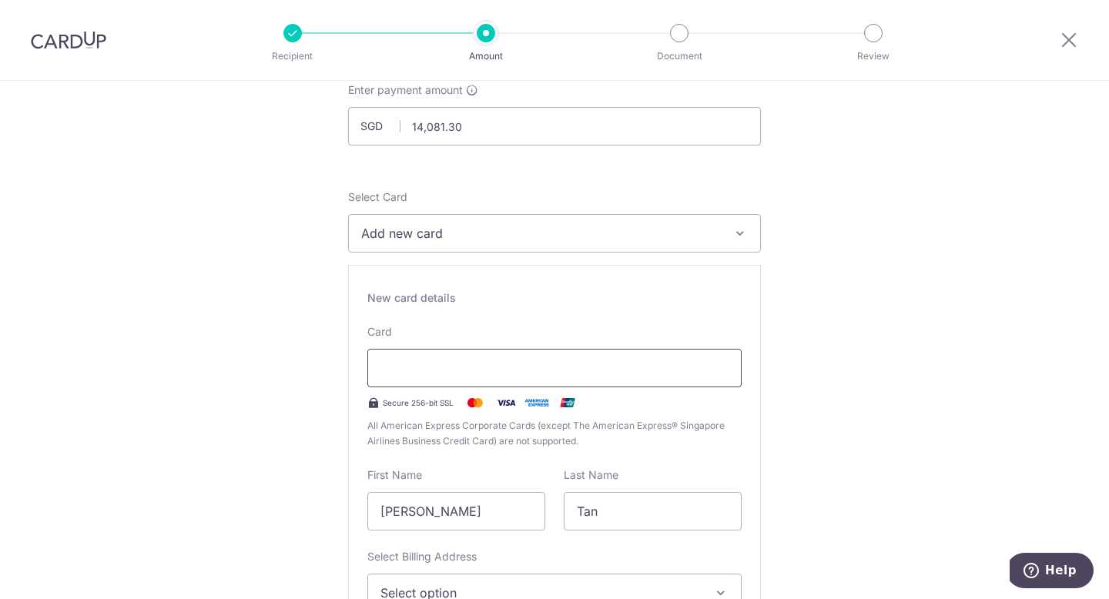
scroll to position [102, 0]
drag, startPoint x: 733, startPoint y: 297, endPoint x: 701, endPoint y: 302, distance: 31.9
click at [732, 297] on div "New card details" at bounding box center [554, 296] width 374 height 15
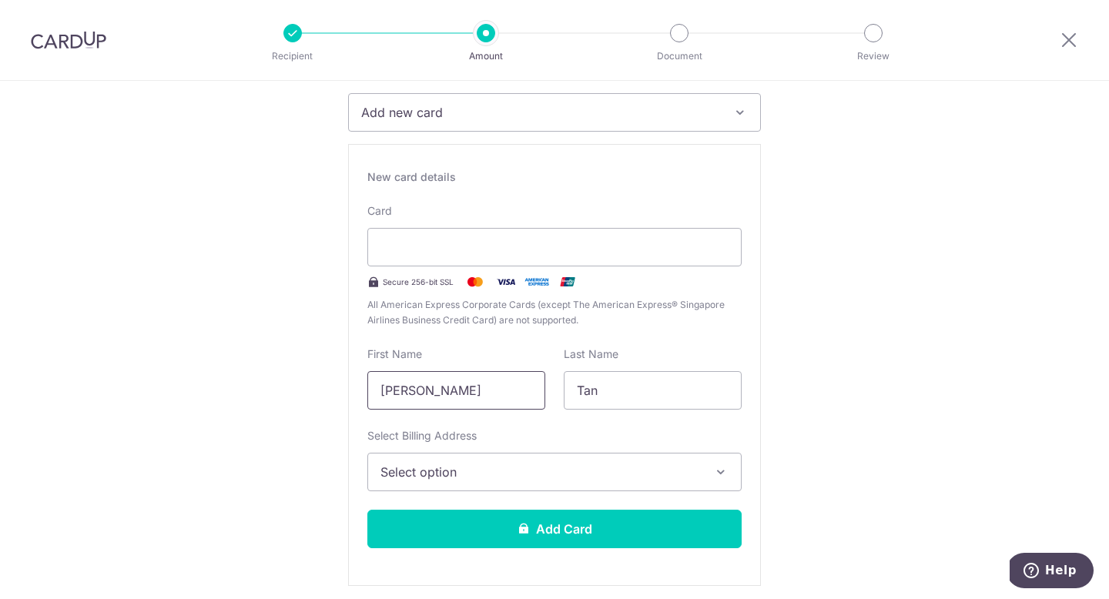
scroll to position [229, 0]
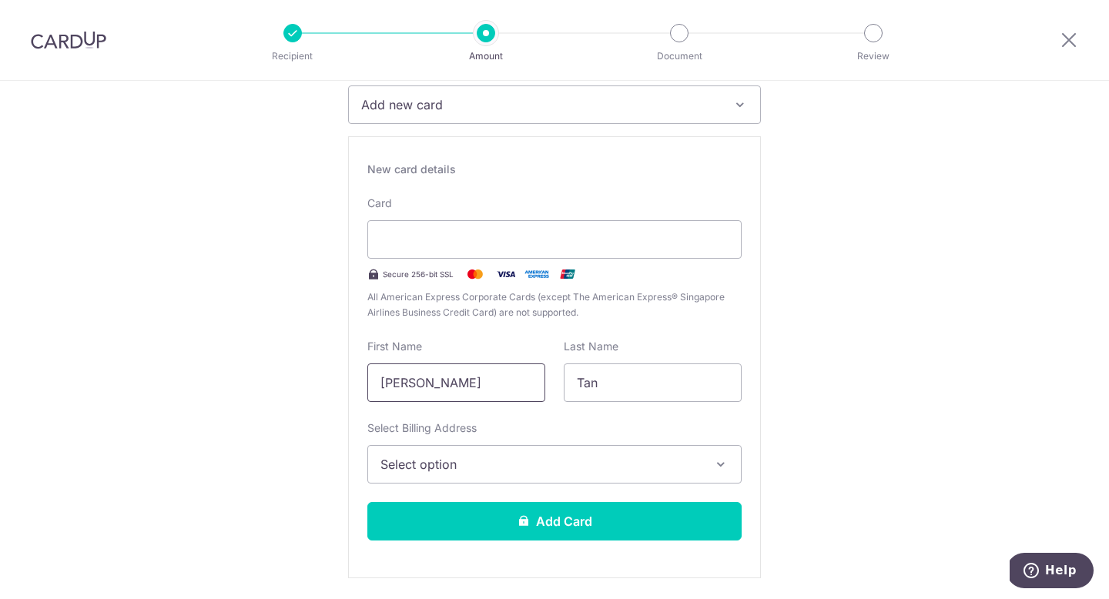
drag, startPoint x: 488, startPoint y: 383, endPoint x: 319, endPoint y: 374, distance: 169.7
type input "Valerie"
drag, startPoint x: 837, startPoint y: 370, endPoint x: 685, endPoint y: 373, distance: 152.6
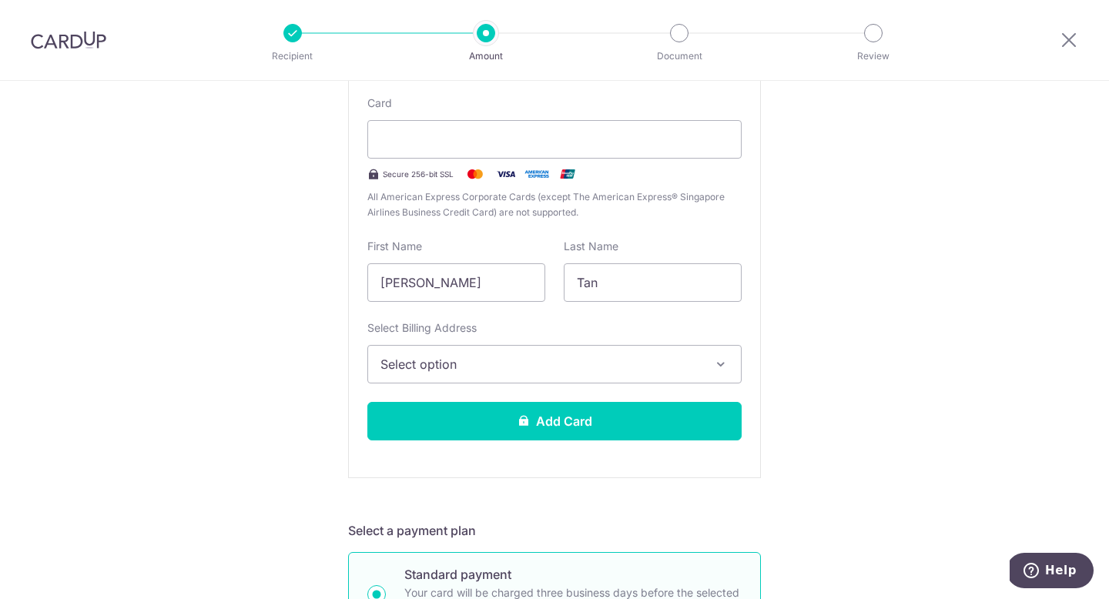
scroll to position [330, 0]
click at [621, 366] on span "Select option" at bounding box center [541, 363] width 320 height 18
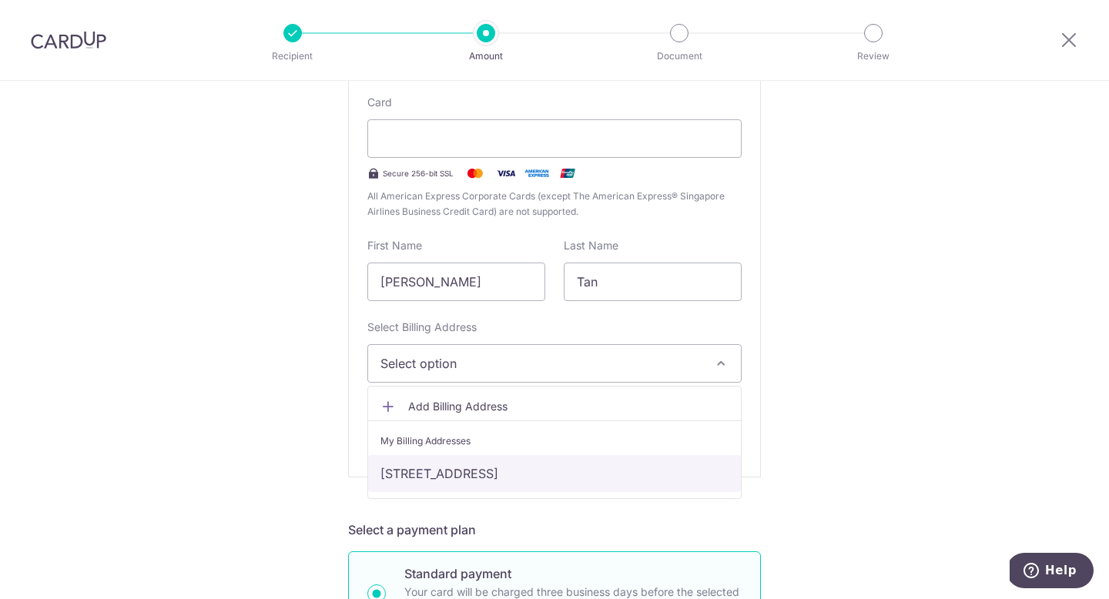
drag, startPoint x: 549, startPoint y: 482, endPoint x: 554, endPoint y: 476, distance: 8.2
click at [549, 482] on link "[STREET_ADDRESS]" at bounding box center [554, 473] width 373 height 37
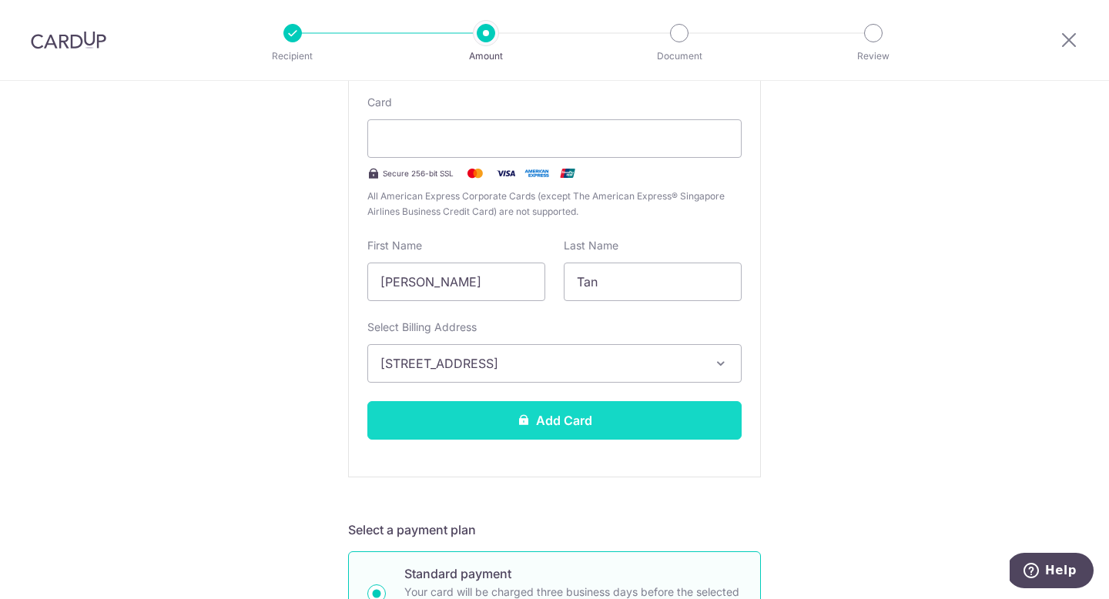
click at [577, 427] on button "Add Card" at bounding box center [554, 420] width 374 height 39
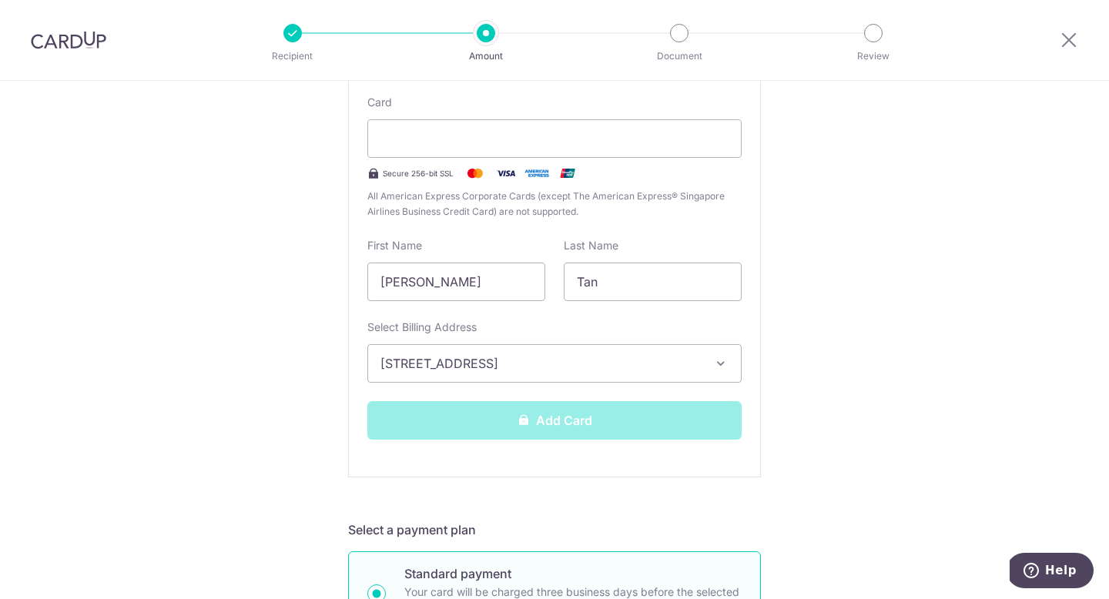
scroll to position [325, 0]
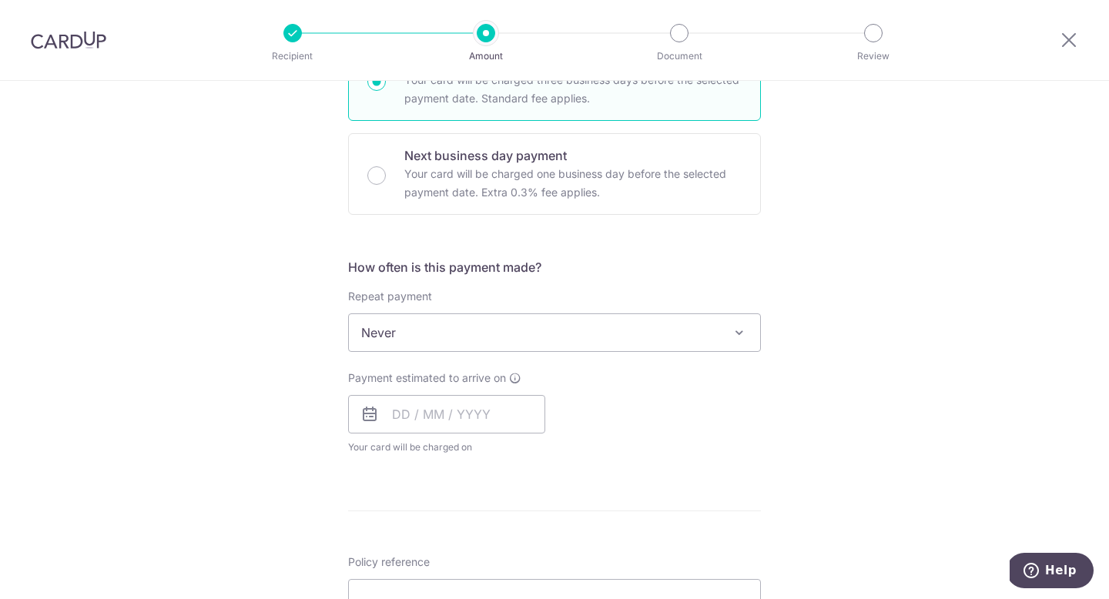
scroll to position [445, 0]
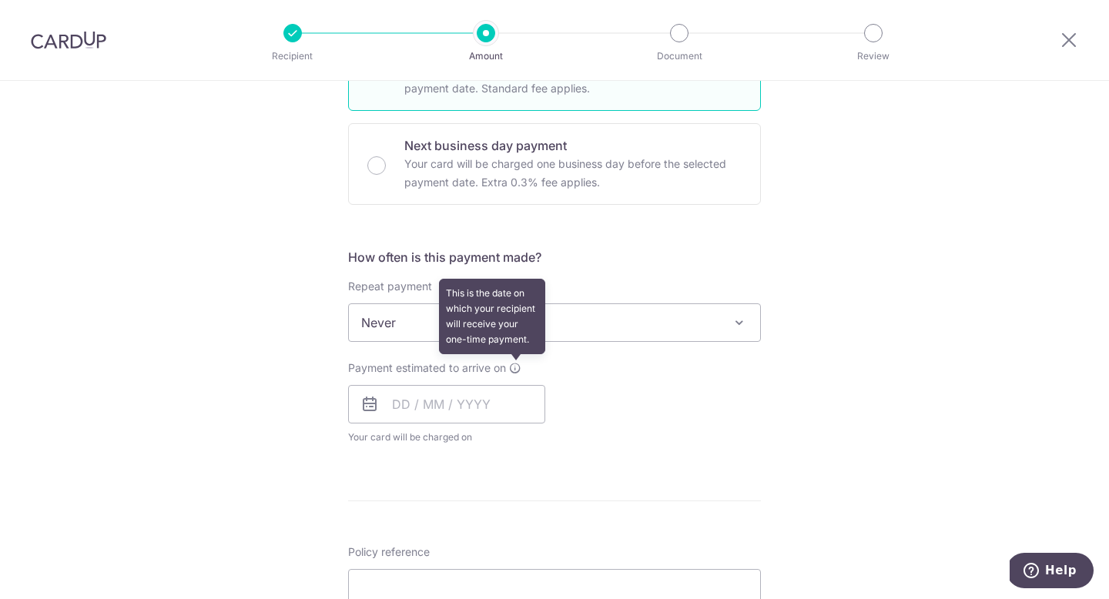
click at [515, 366] on icon at bounding box center [515, 368] width 12 height 12
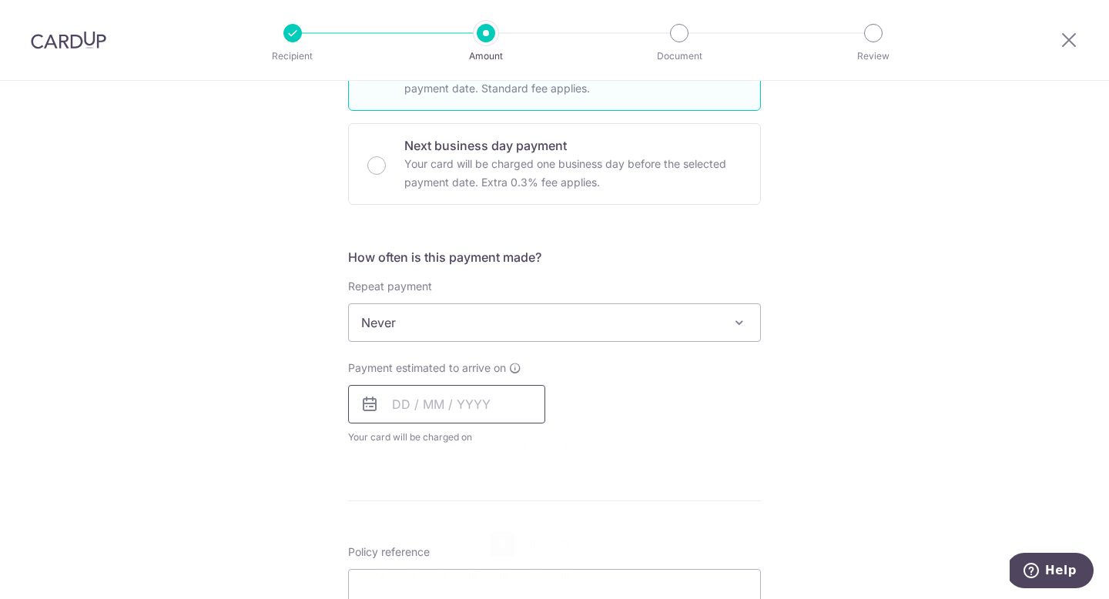
click at [477, 398] on input "text" at bounding box center [446, 404] width 197 height 39
click at [501, 546] on link "9" at bounding box center [503, 544] width 25 height 25
type input "[DATE]"
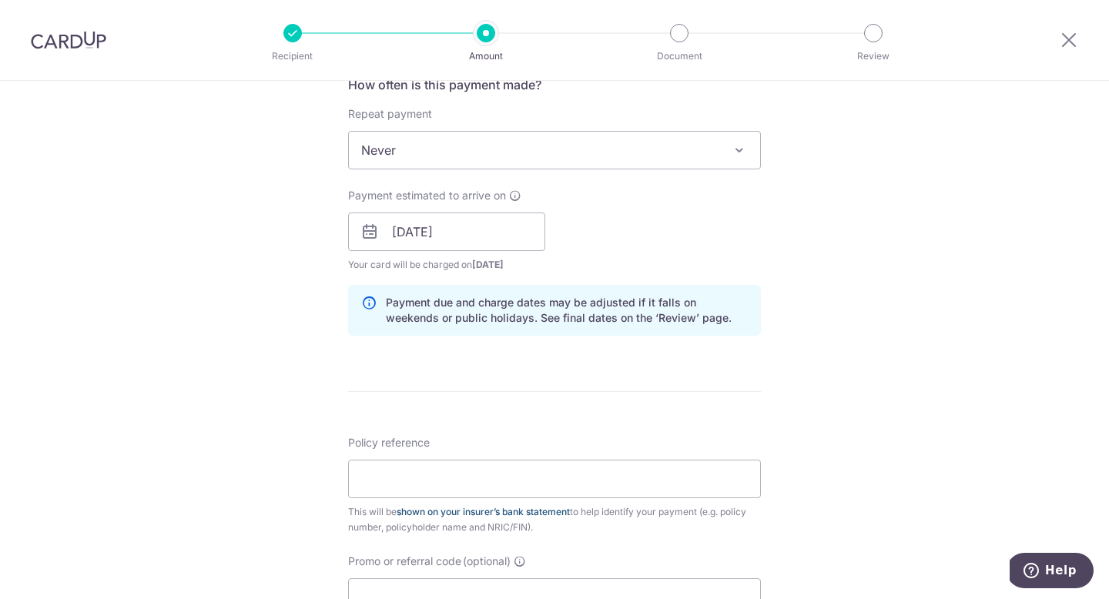
scroll to position [659, 0]
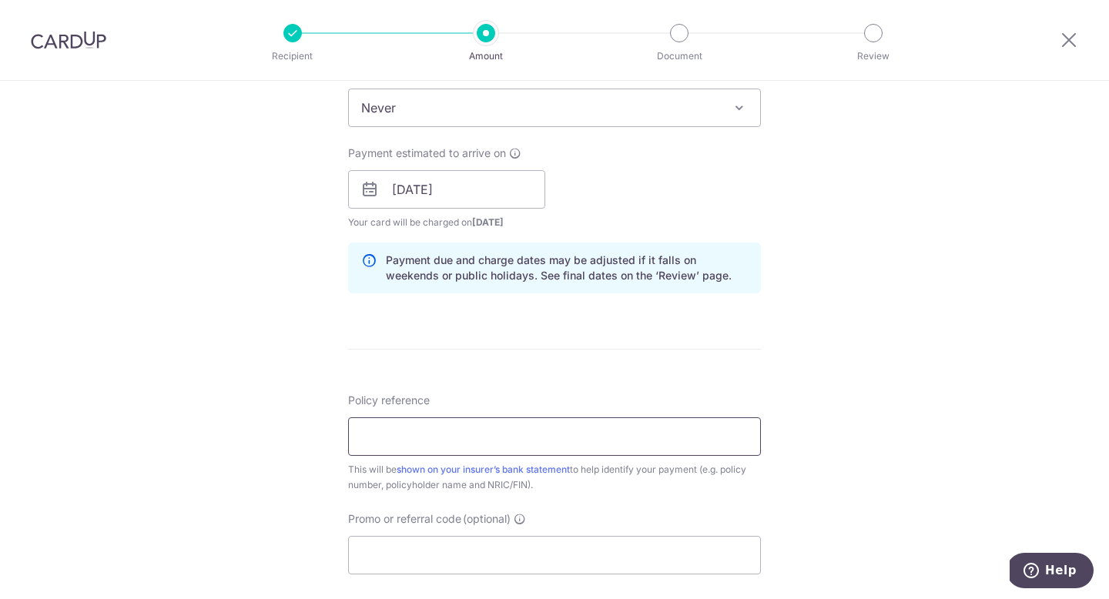
click at [564, 438] on input "Policy reference" at bounding box center [554, 437] width 413 height 39
type input "0207806842"
click at [794, 471] on div "Tell us more about your payment Enter payment amount SGD 14,081.30 14081.30 Thi…" at bounding box center [554, 157] width 1109 height 1472
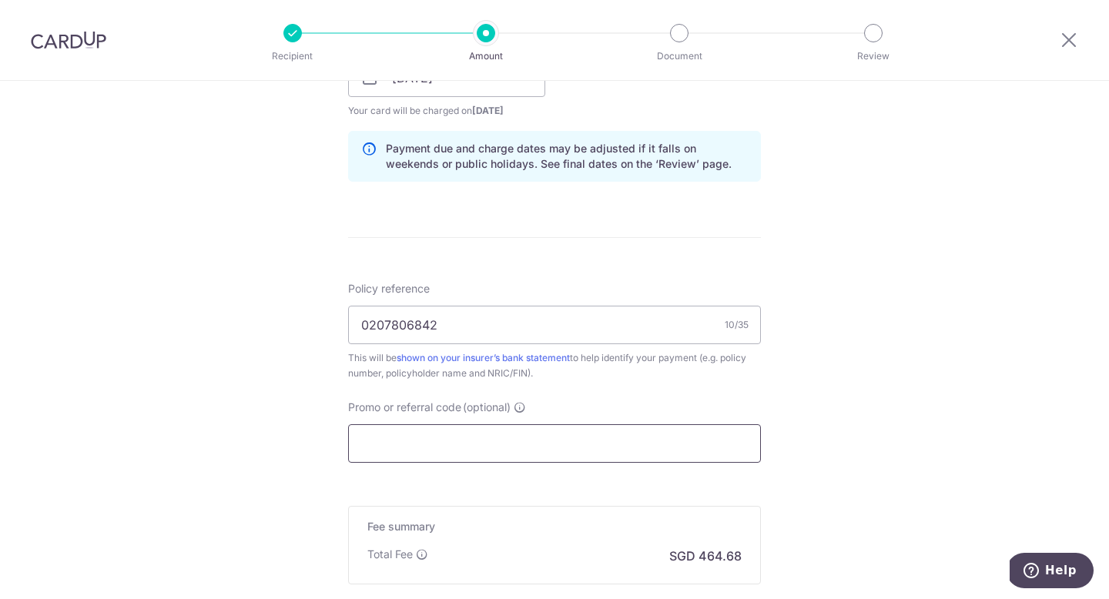
scroll to position [772, 0]
click at [549, 445] on input "Promo or referral code (optional)" at bounding box center [554, 443] width 413 height 39
paste input "25AMEX21"
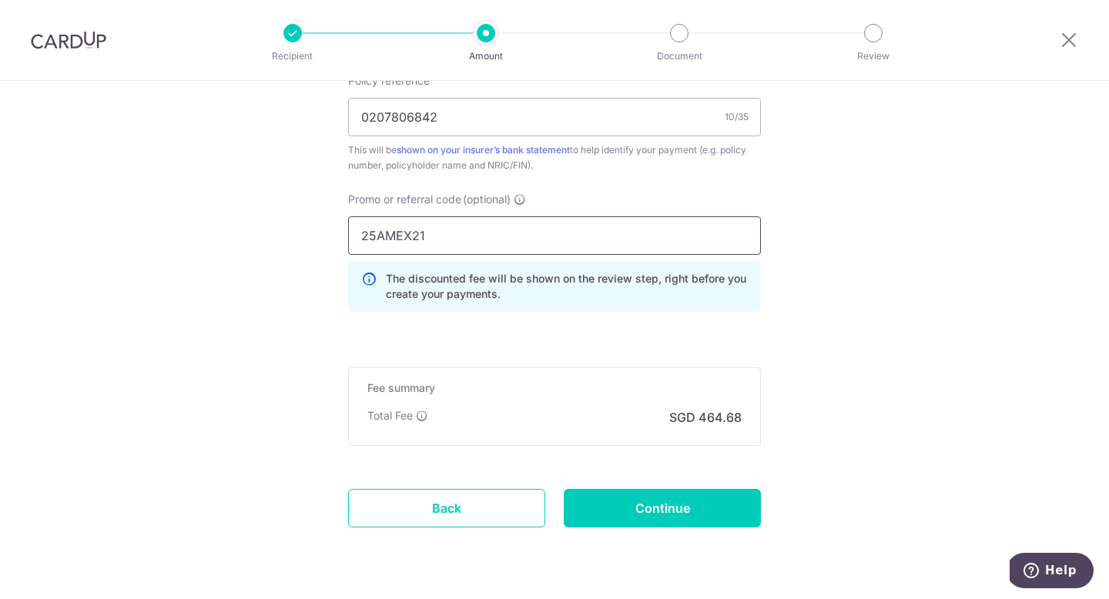
scroll to position [988, 0]
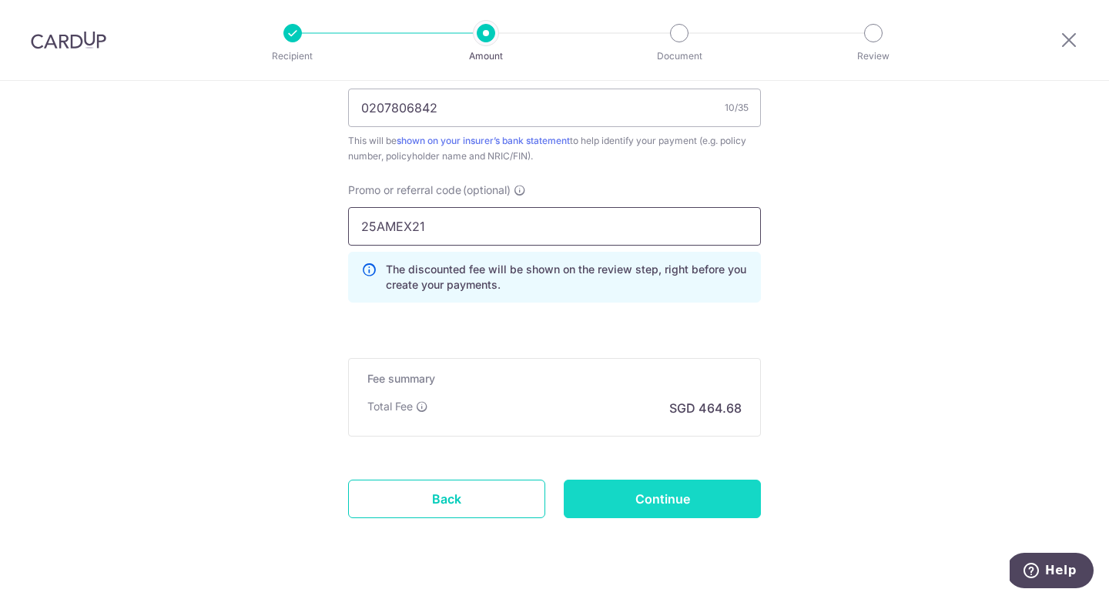
type input "25AMEX21"
click at [690, 508] on input "Continue" at bounding box center [662, 499] width 197 height 39
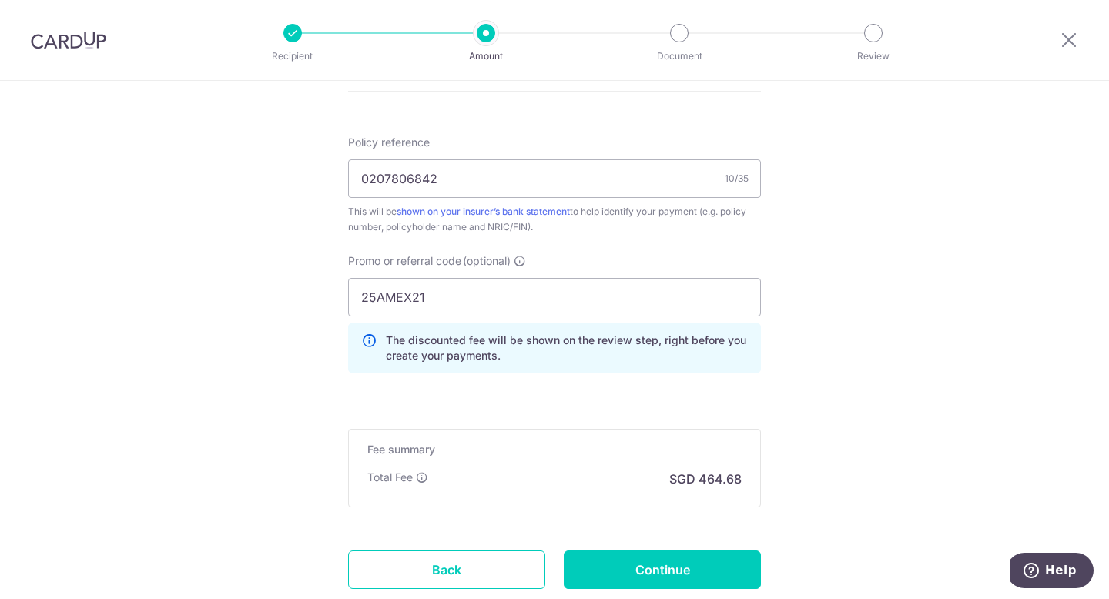
scroll to position [930, 0]
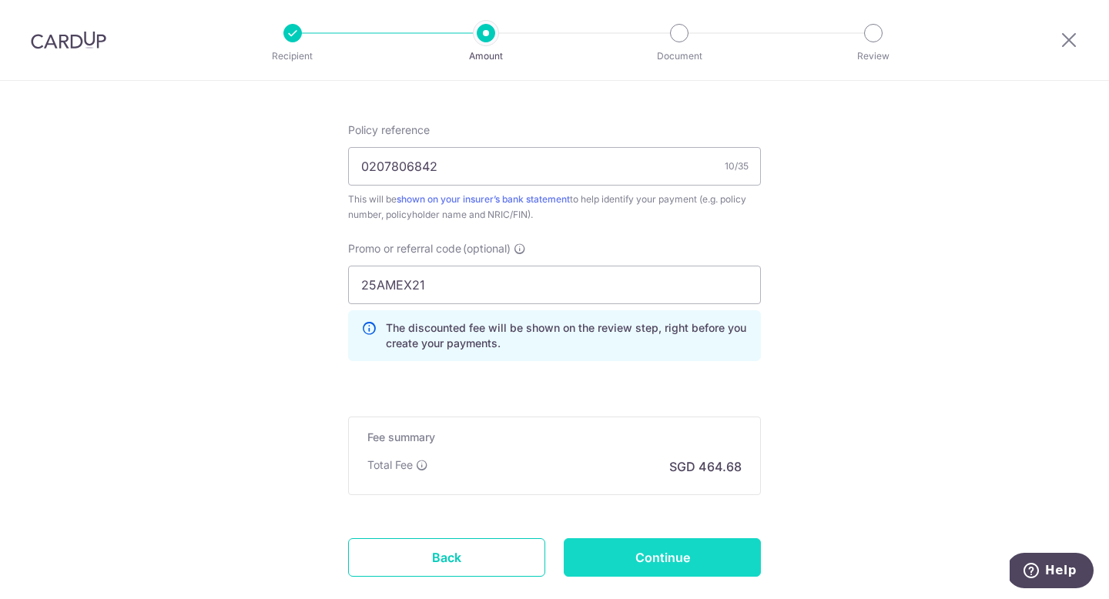
click at [667, 555] on input "Continue" at bounding box center [662, 558] width 197 height 39
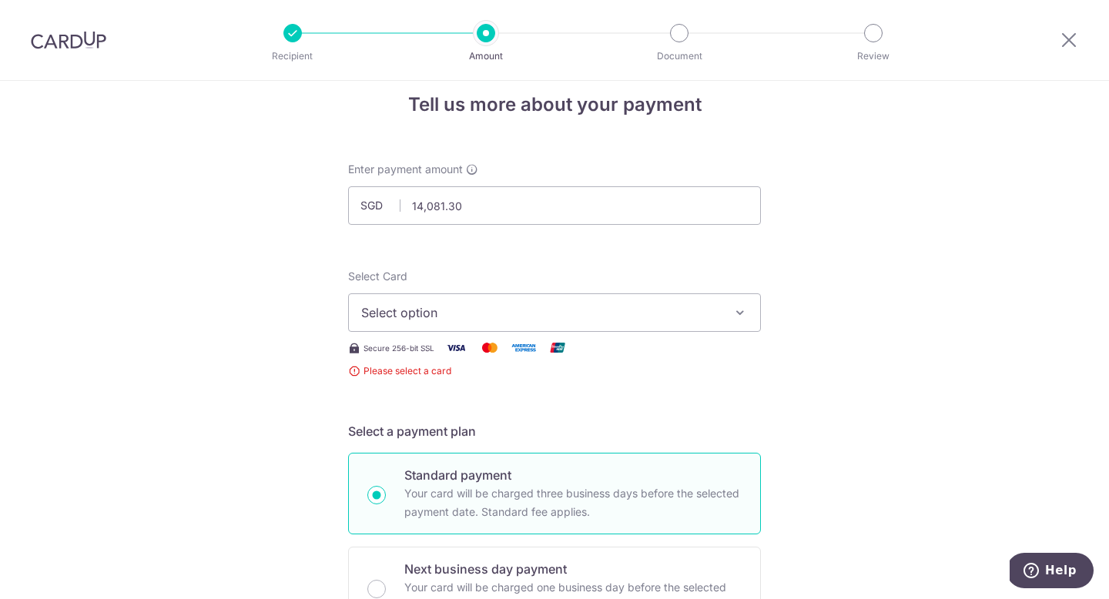
scroll to position [19, 0]
click at [465, 324] on button "Select option" at bounding box center [554, 314] width 413 height 39
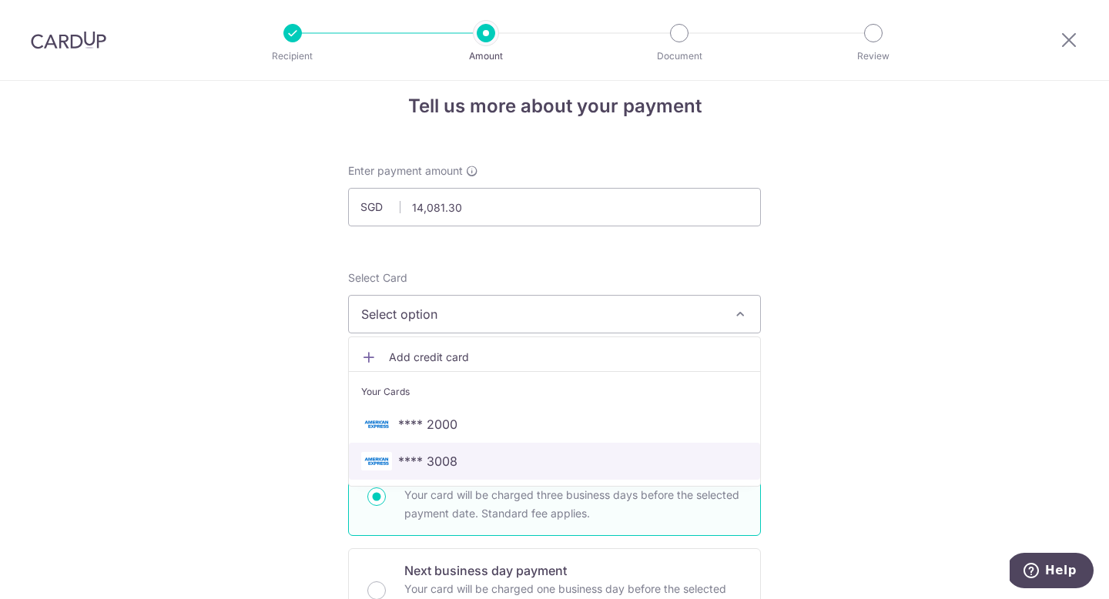
click at [445, 455] on span "**** 3008" at bounding box center [427, 461] width 59 height 18
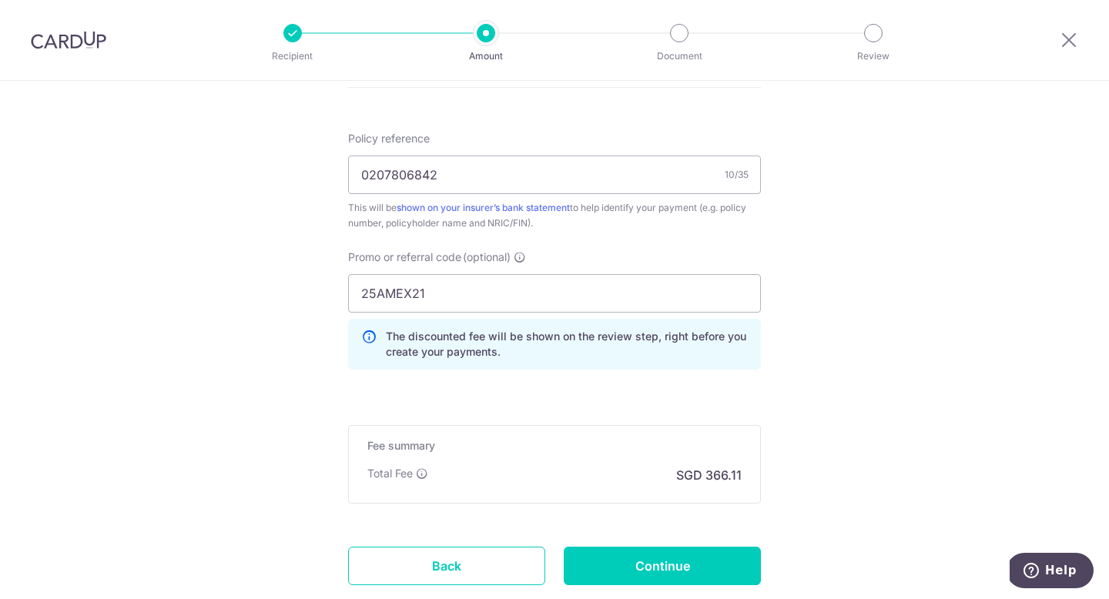
scroll to position [908, 0]
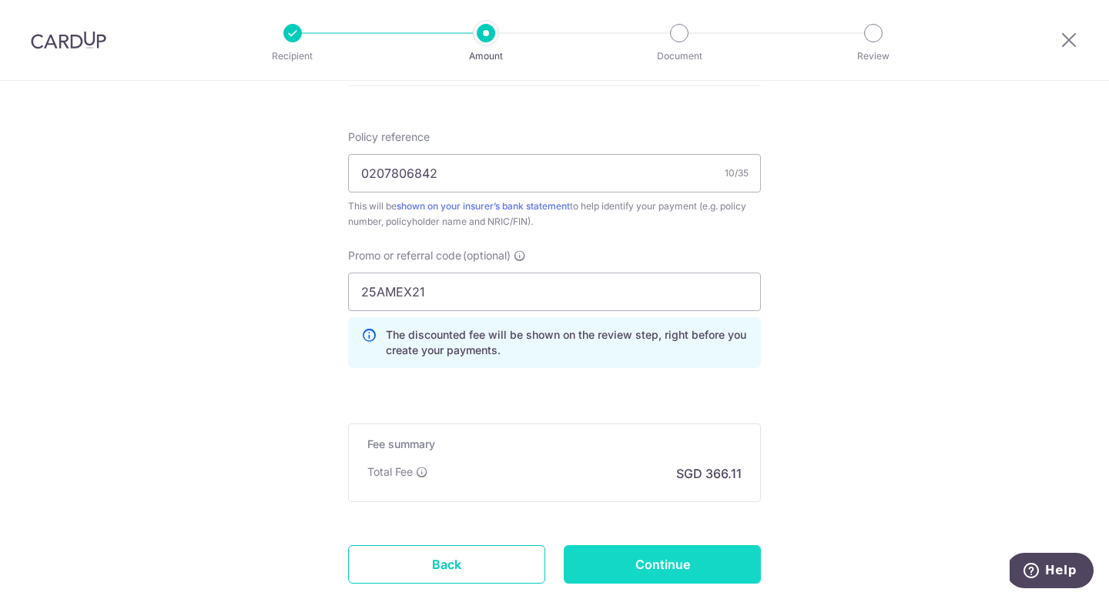
click at [660, 571] on input "Continue" at bounding box center [662, 564] width 197 height 39
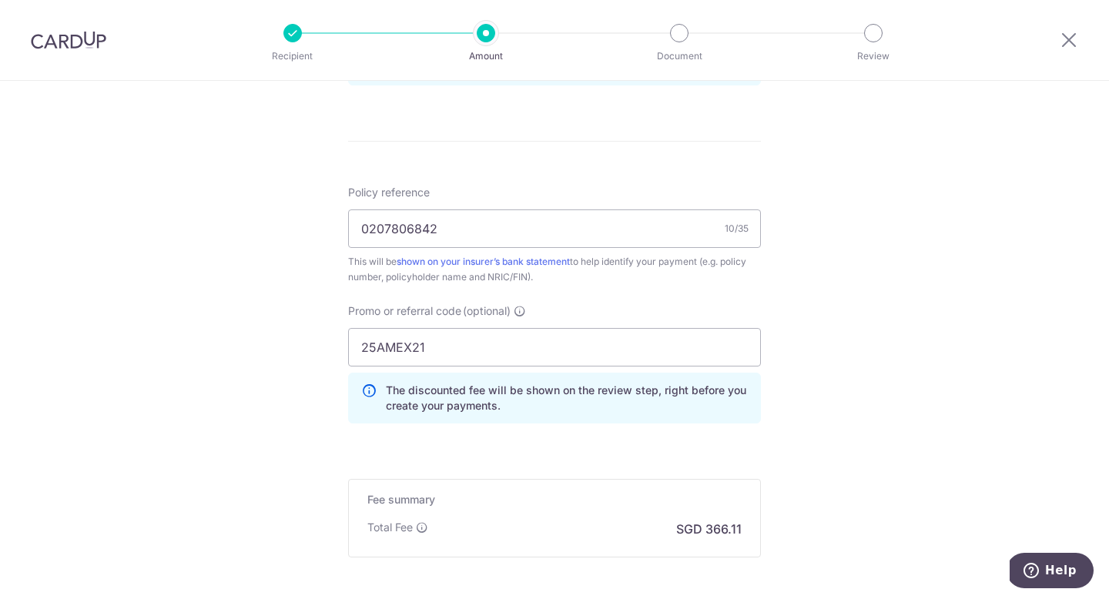
scroll to position [856, 0]
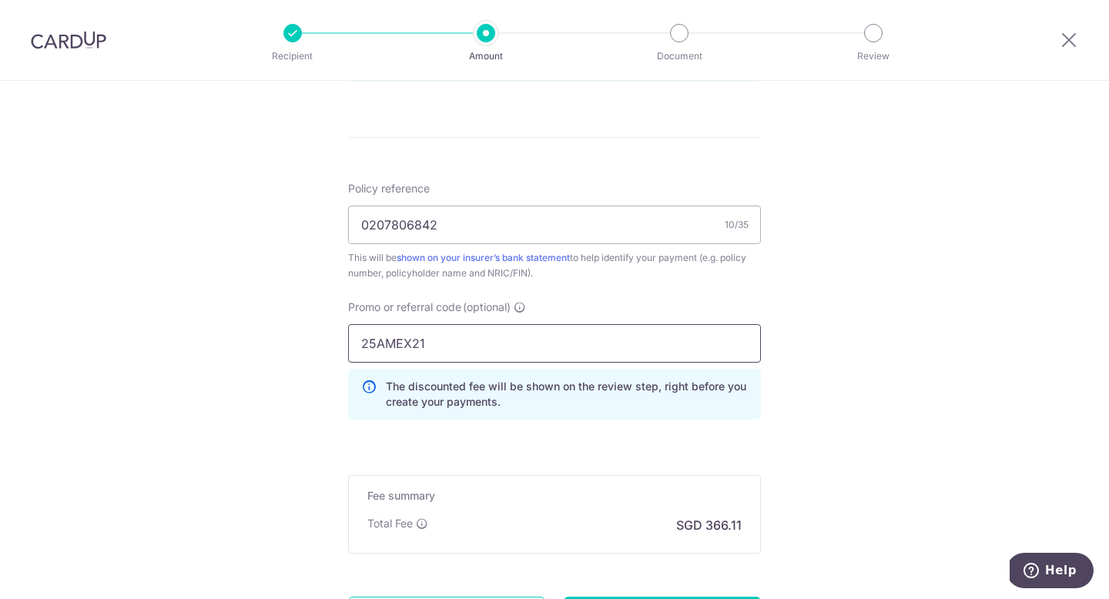
drag, startPoint x: 455, startPoint y: 345, endPoint x: 350, endPoint y: 337, distance: 105.8
click at [348, 337] on input "25AMEX21" at bounding box center [554, 343] width 413 height 39
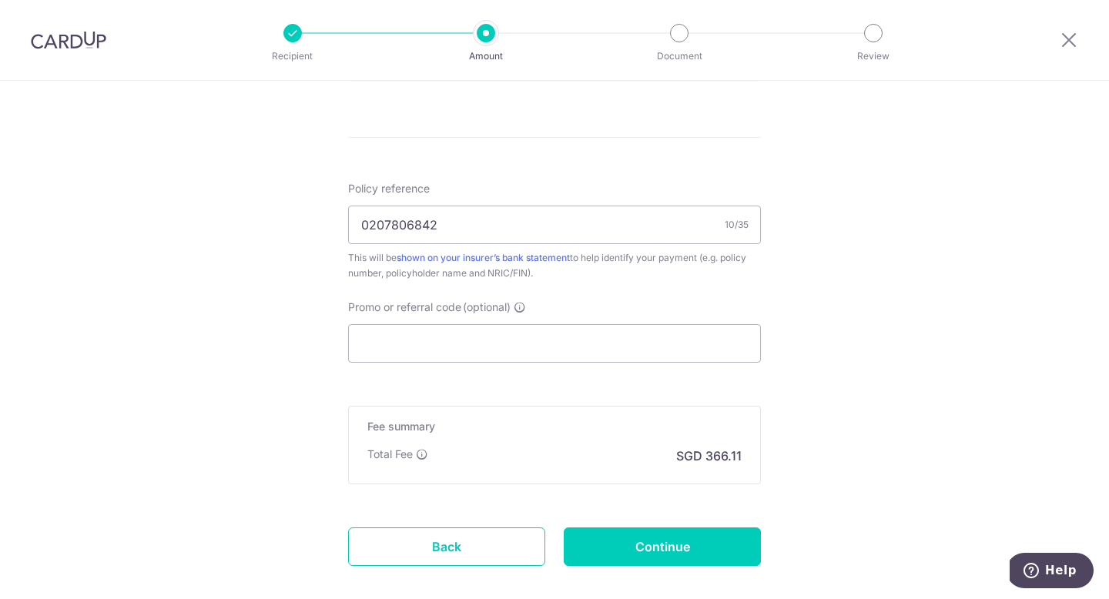
drag, startPoint x: 871, startPoint y: 341, endPoint x: 856, endPoint y: 338, distance: 14.8
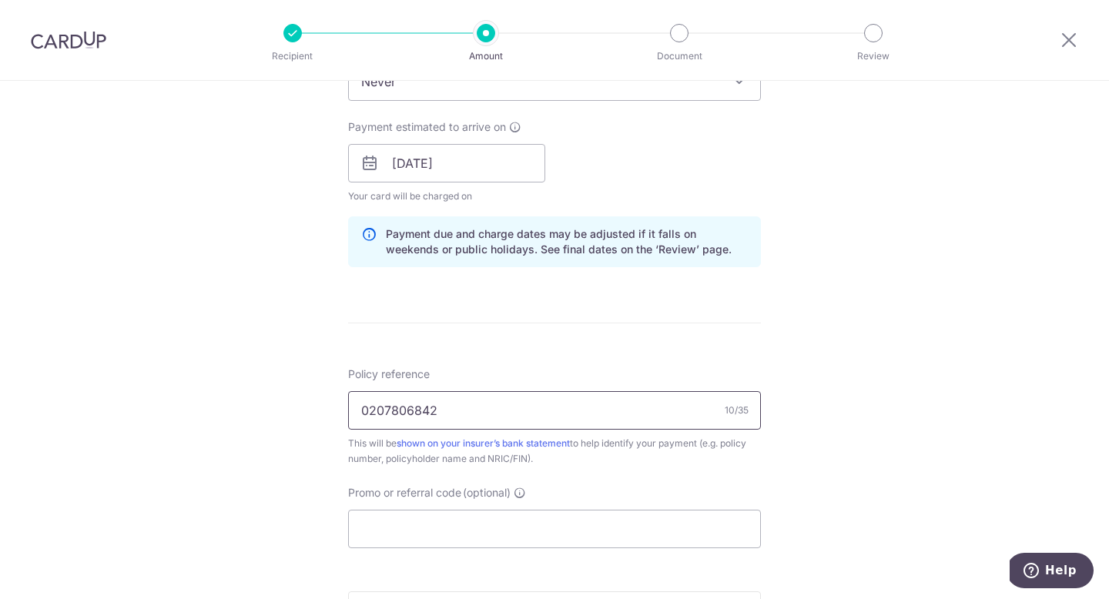
scroll to position [666, 0]
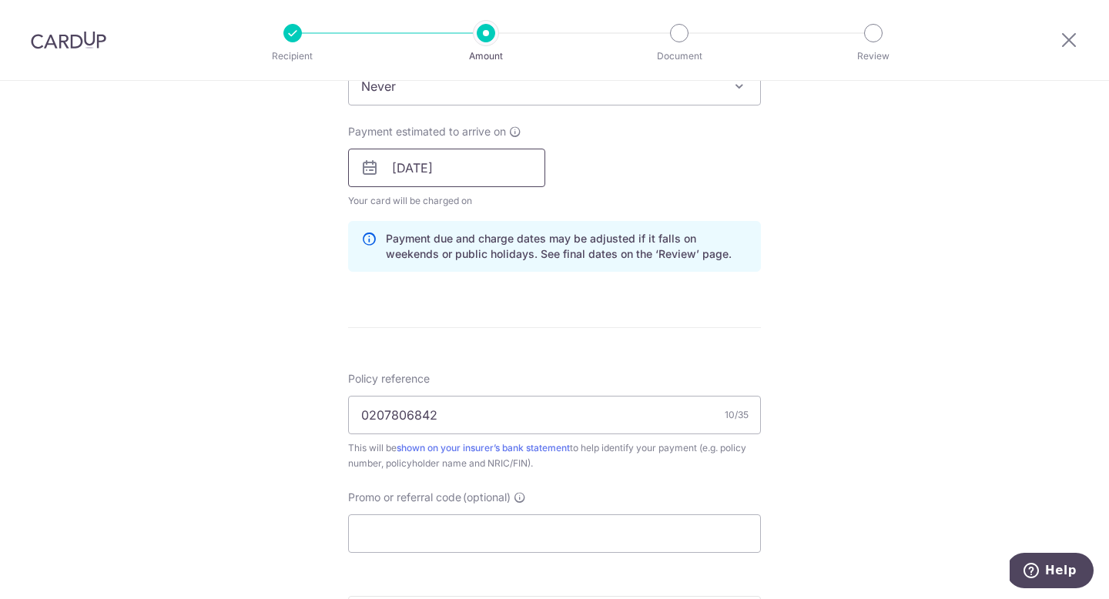
click at [468, 173] on input "[DATE]" at bounding box center [446, 168] width 197 height 39
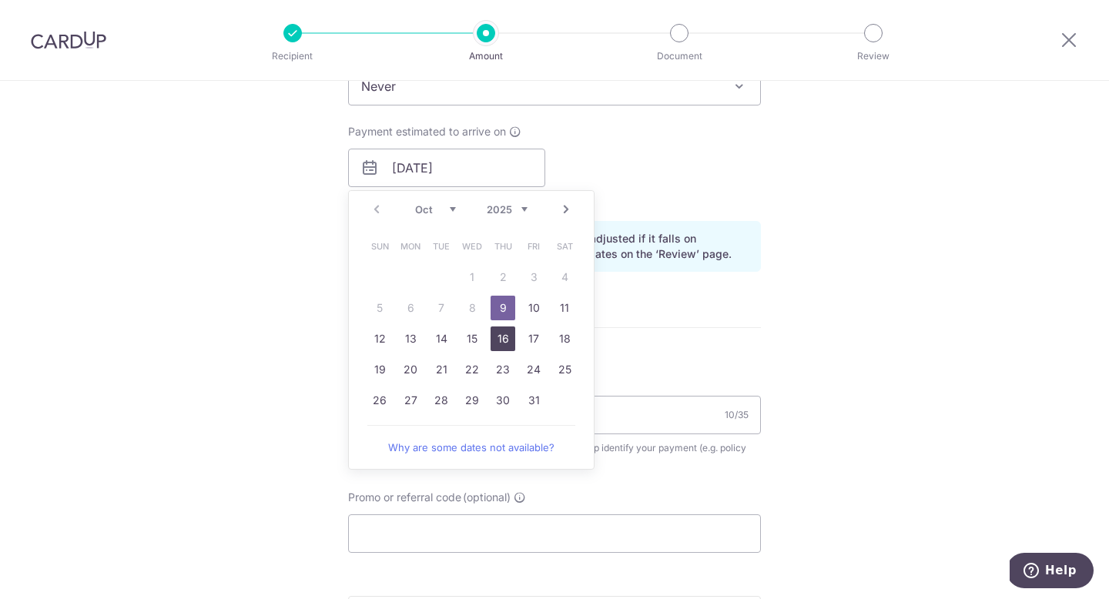
click at [508, 345] on link "16" at bounding box center [503, 339] width 25 height 25
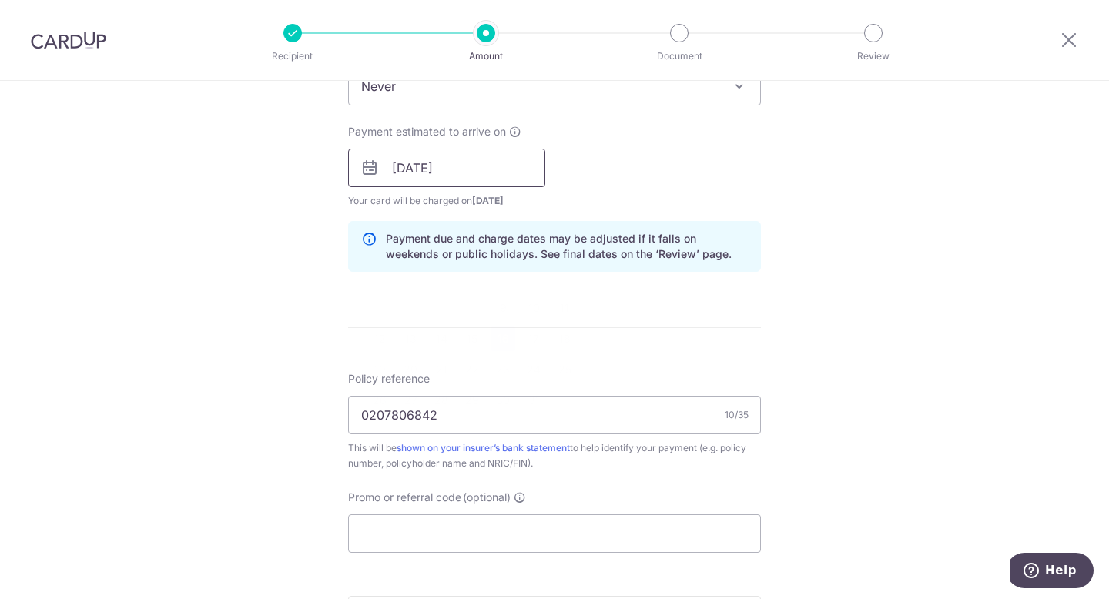
click at [481, 165] on input "[DATE]" at bounding box center [446, 168] width 197 height 39
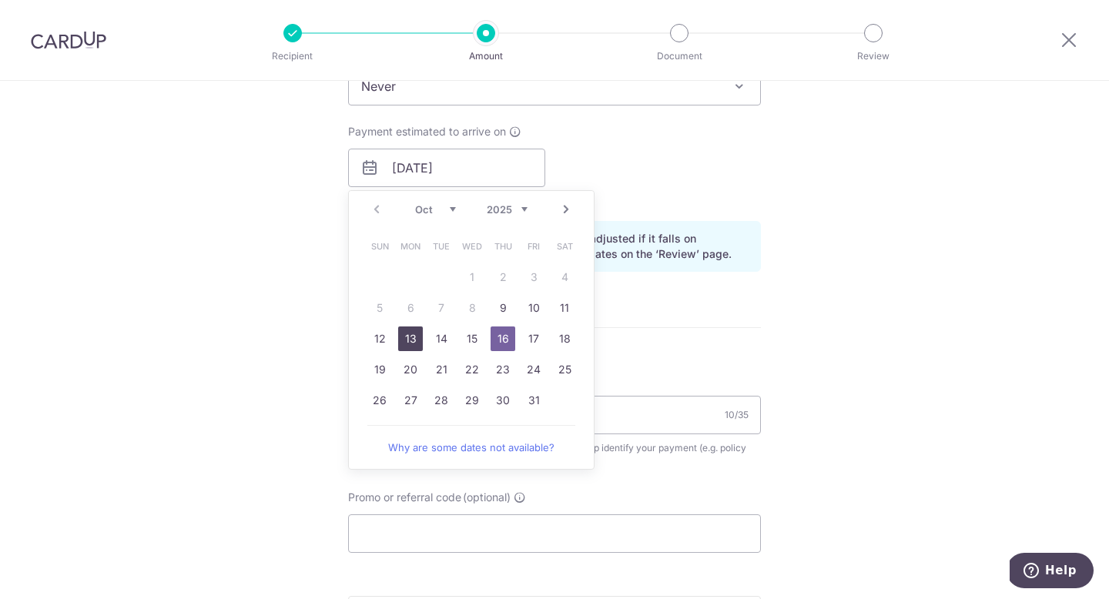
drag, startPoint x: 411, startPoint y: 343, endPoint x: 730, endPoint y: 280, distance: 325.0
click at [411, 343] on link "13" at bounding box center [410, 339] width 25 height 25
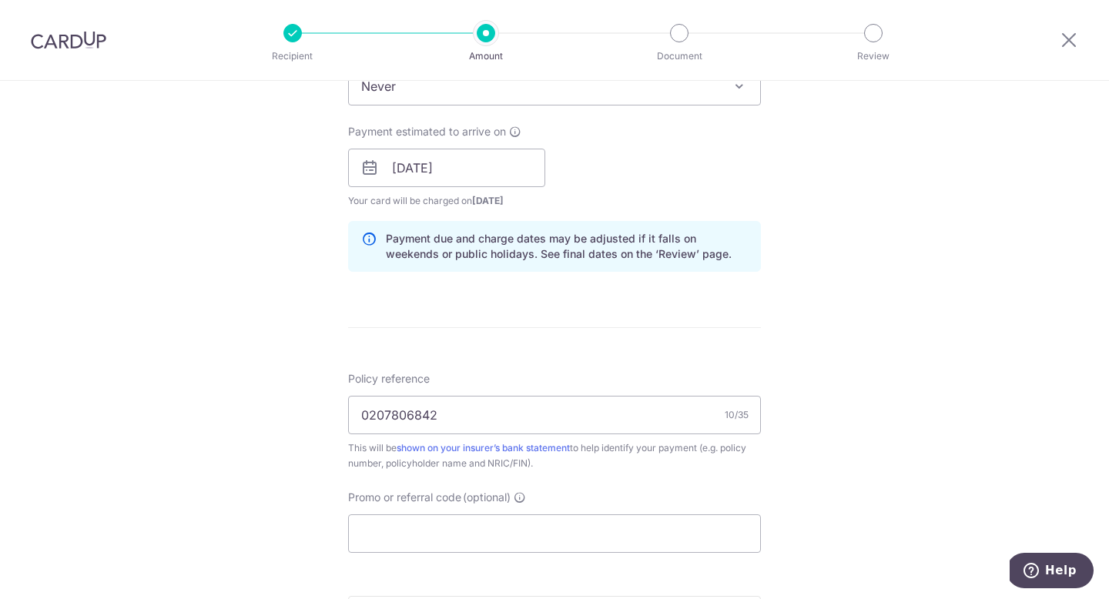
click at [771, 310] on div "Tell us more about your payment Enter payment amount SGD 14,081.30 14081.30 Sel…" at bounding box center [554, 143] width 1109 height 1457
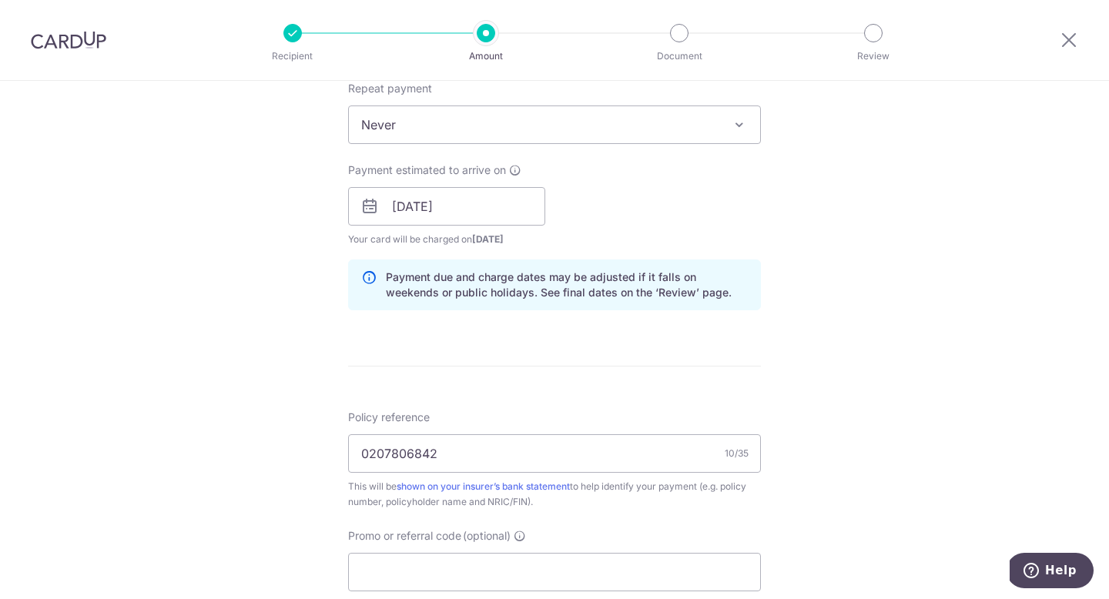
scroll to position [606, 0]
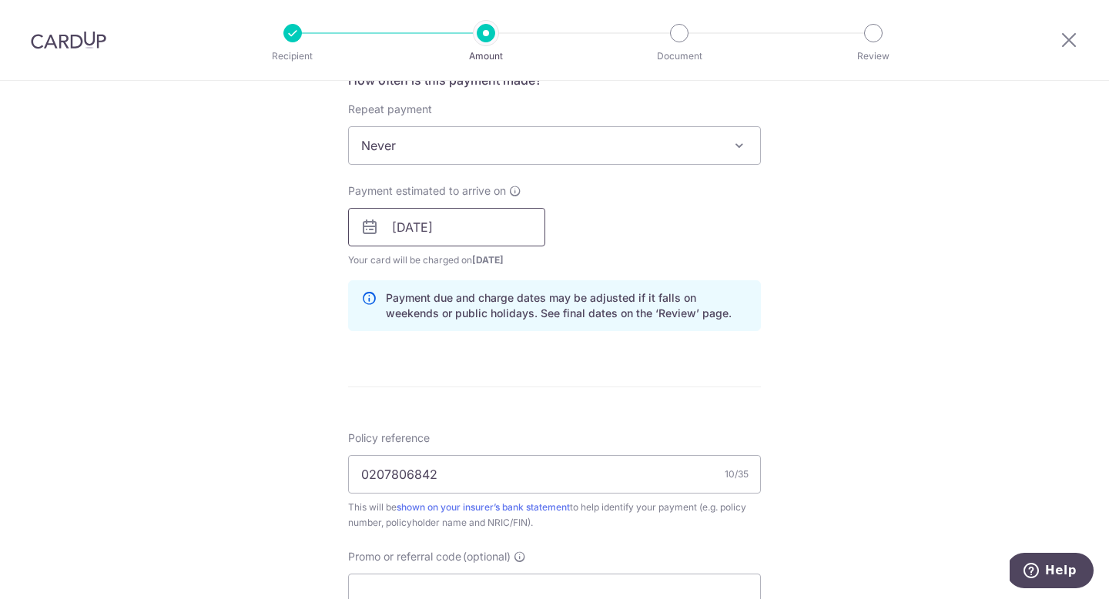
click at [455, 229] on input "[DATE]" at bounding box center [446, 227] width 197 height 39
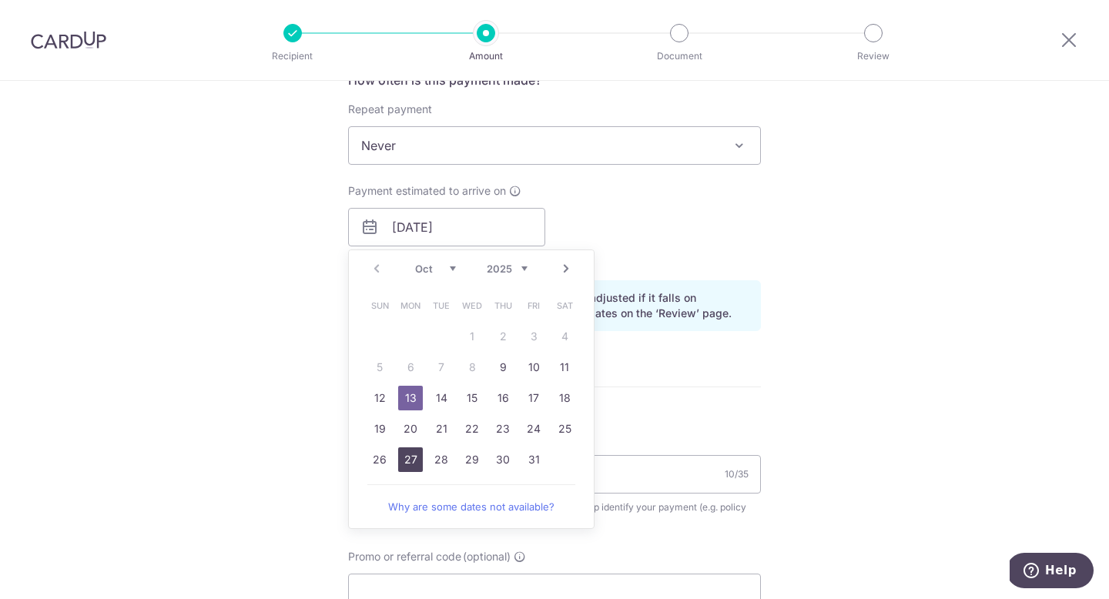
drag, startPoint x: 410, startPoint y: 452, endPoint x: 675, endPoint y: 312, distance: 299.8
click at [410, 452] on link "27" at bounding box center [410, 460] width 25 height 25
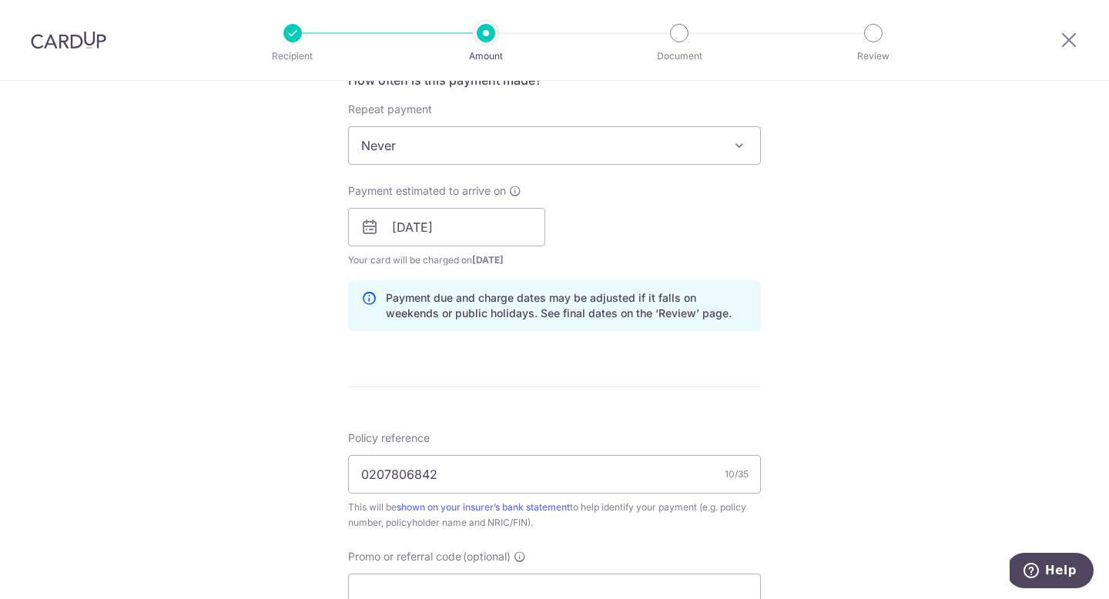
click at [780, 357] on div "Tell us more about your payment Enter payment amount SGD 14,081.30 14081.30 Sel…" at bounding box center [554, 203] width 1109 height 1457
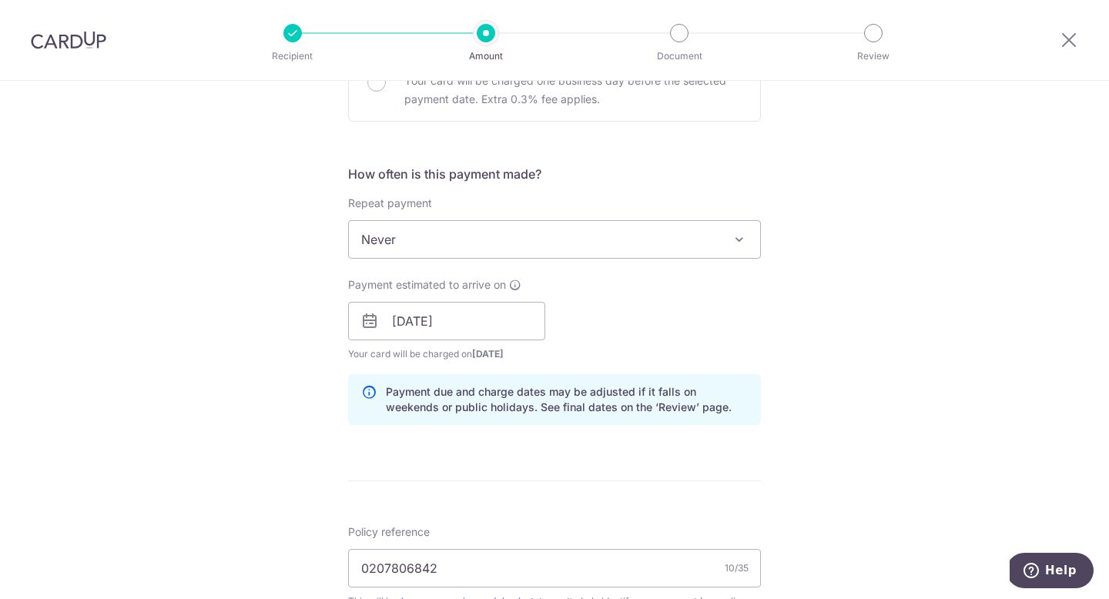
scroll to position [493, 0]
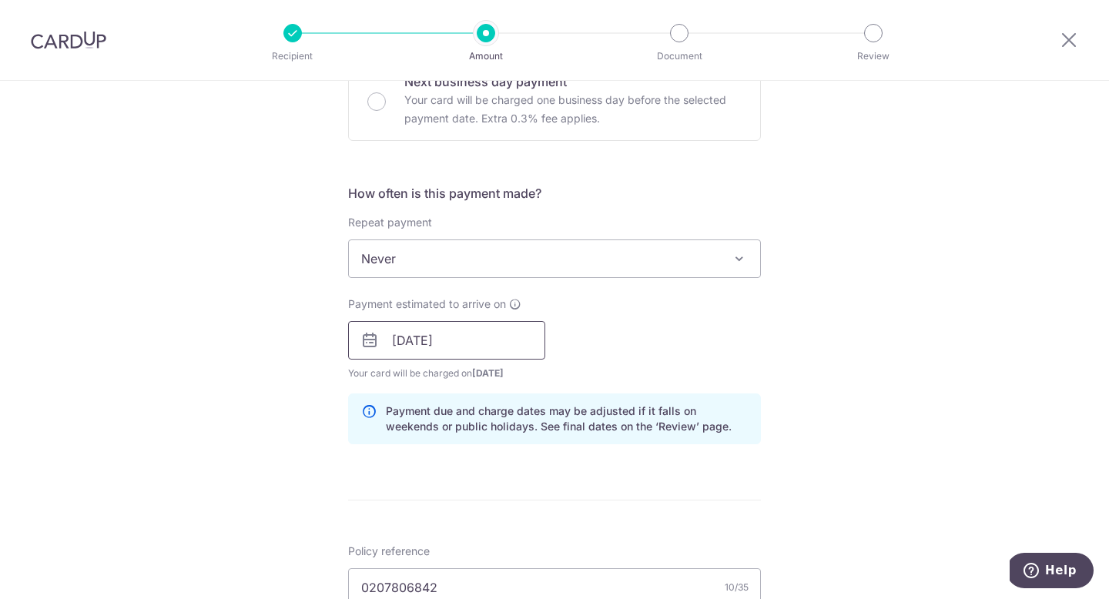
click at [459, 338] on input "27/10/2025" at bounding box center [446, 340] width 197 height 39
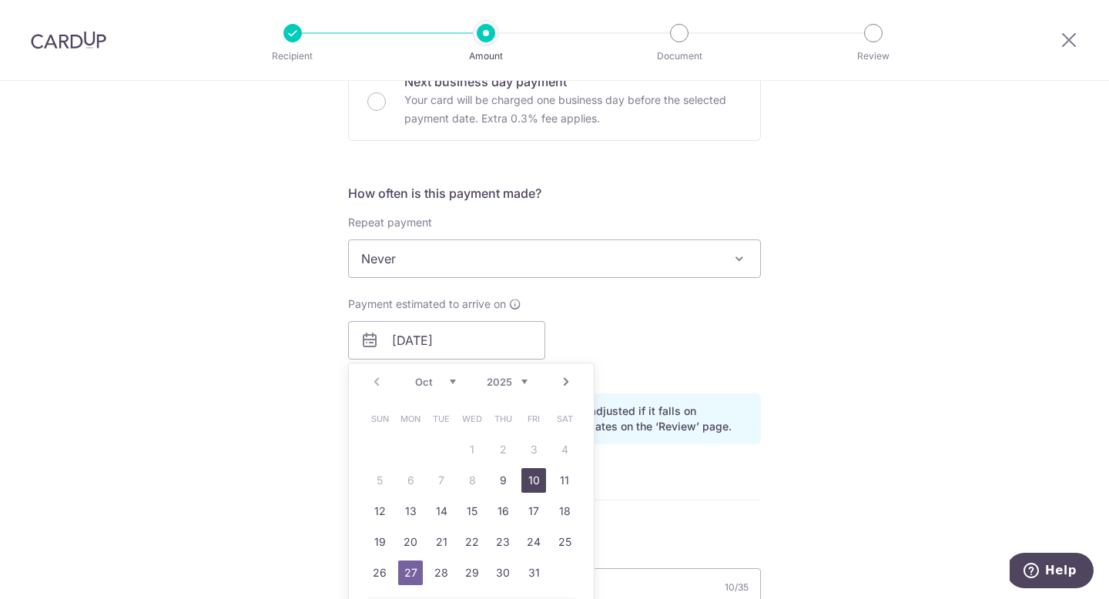
click at [531, 487] on link "10" at bounding box center [534, 480] width 25 height 25
type input "[DATE]"
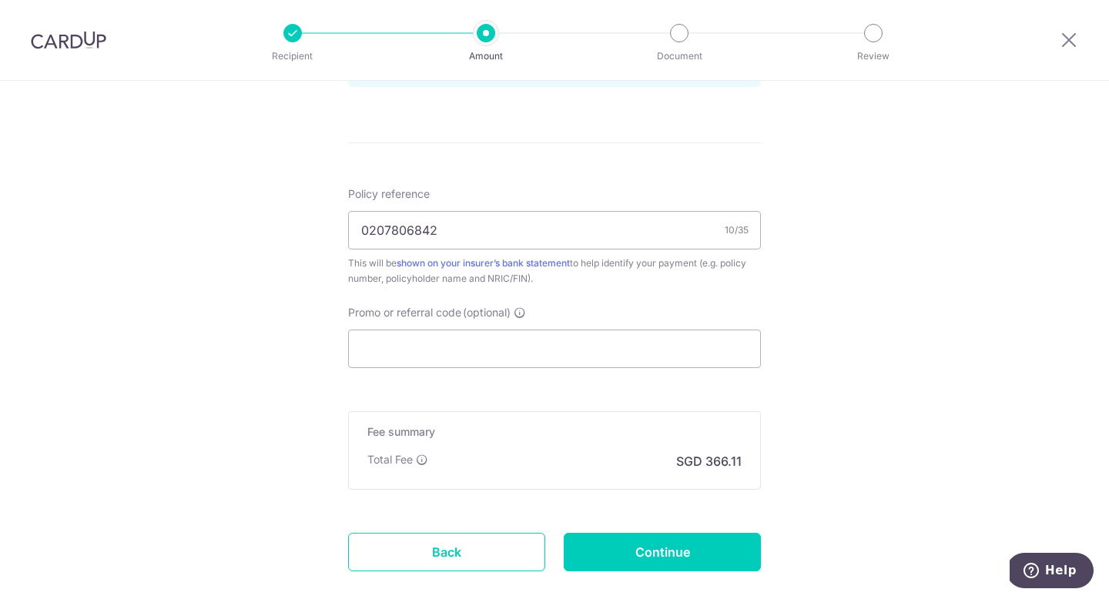
scroll to position [875, 0]
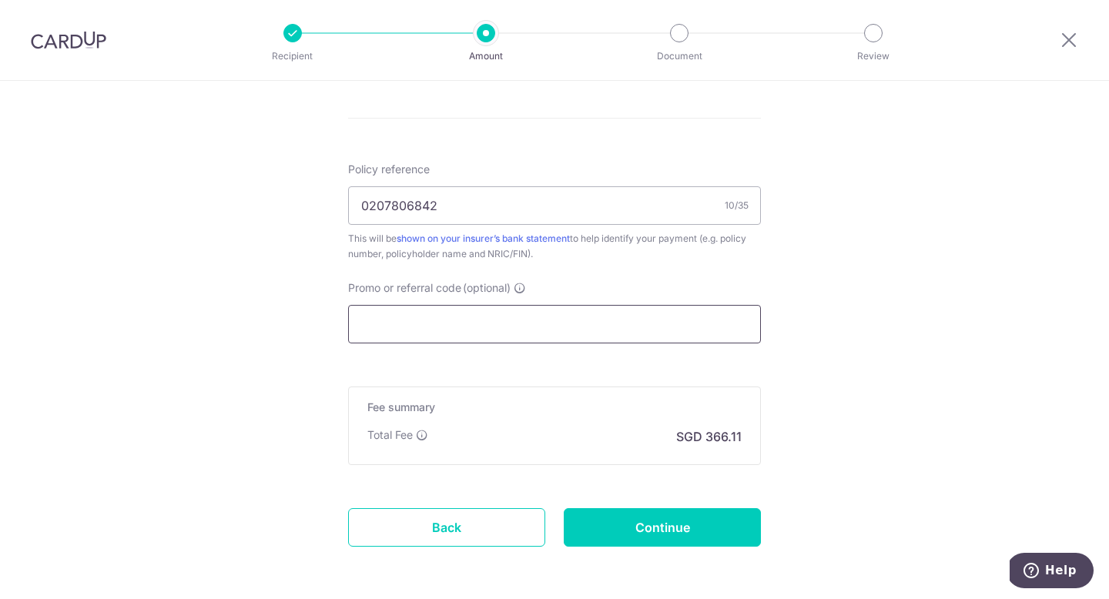
click at [450, 321] on input "Promo or referral code (optional)" at bounding box center [554, 324] width 413 height 39
paste input "25AMEX21"
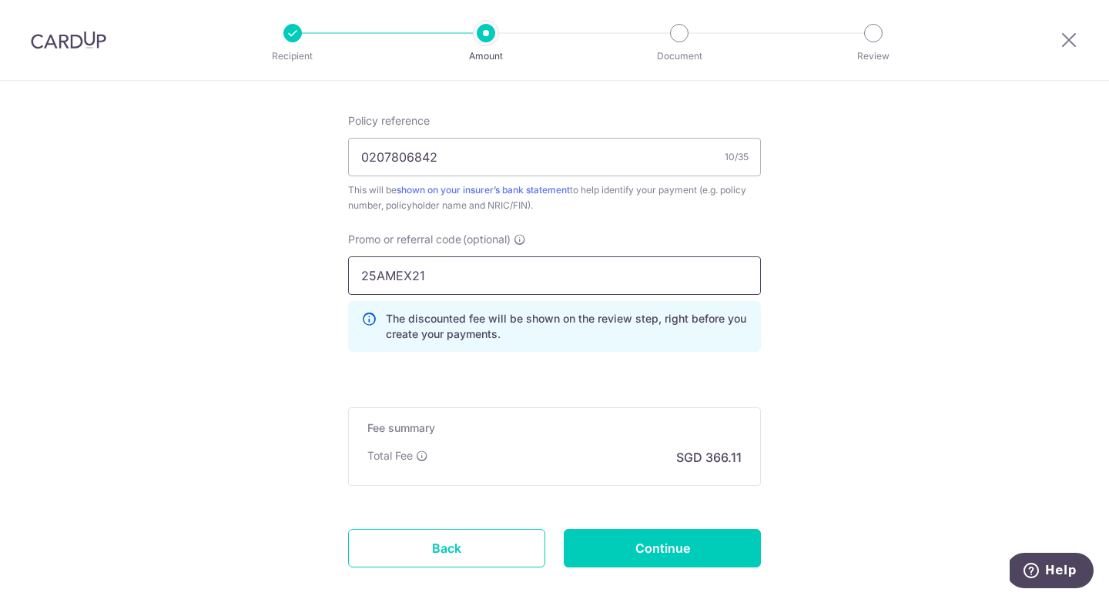
scroll to position [930, 0]
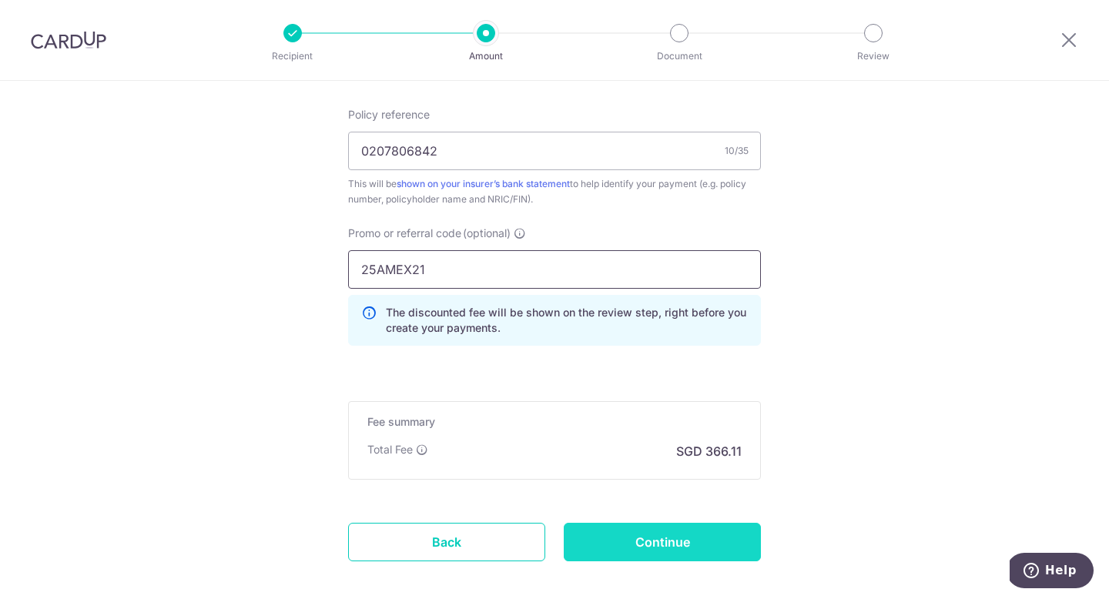
type input "25AMEX21"
click at [719, 539] on input "Continue" at bounding box center [662, 542] width 197 height 39
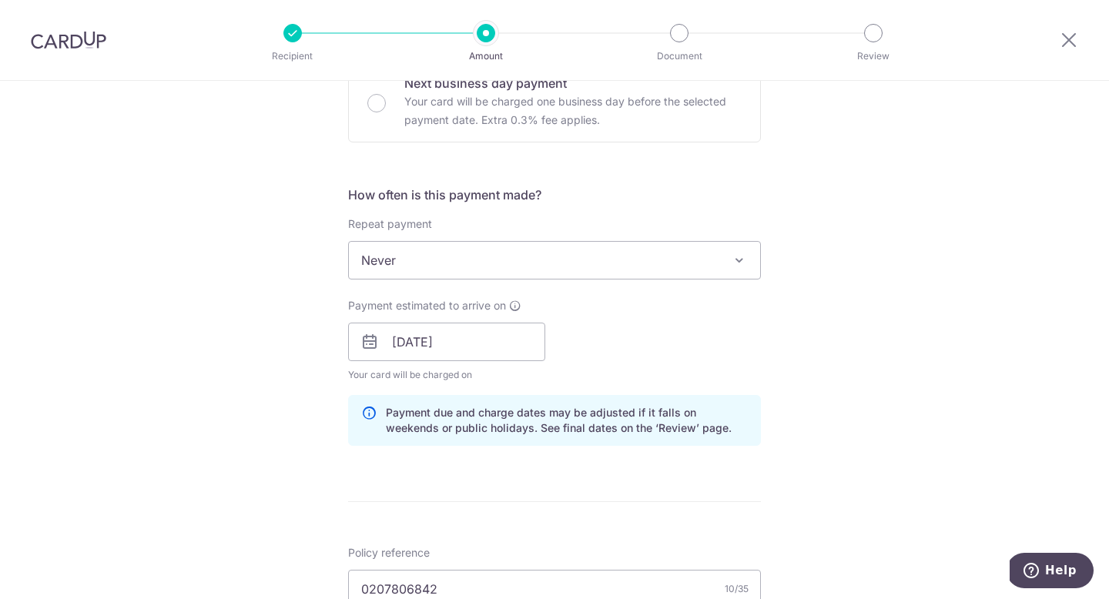
scroll to position [494, 0]
click at [499, 341] on input "[DATE]" at bounding box center [446, 339] width 197 height 39
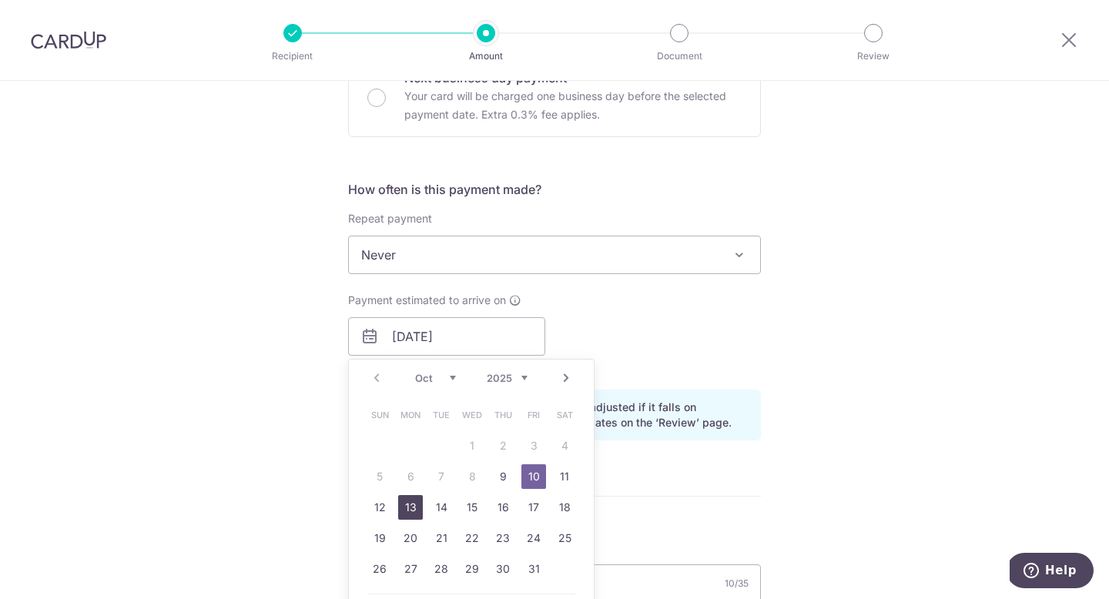
click at [407, 507] on link "13" at bounding box center [410, 507] width 25 height 25
type input "[DATE]"
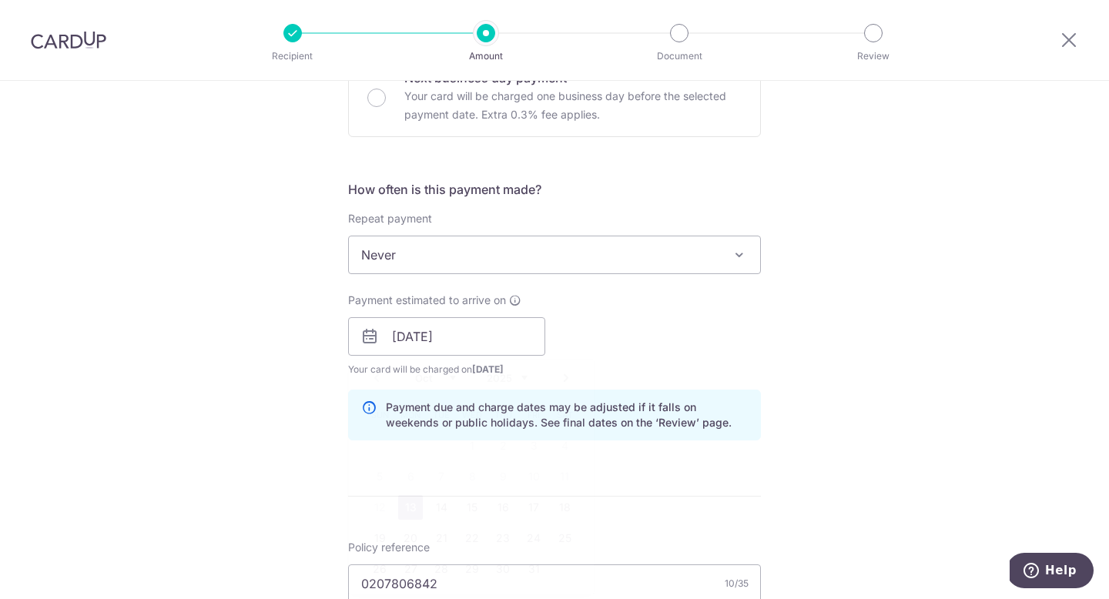
scroll to position [498, 0]
click at [508, 345] on input "[DATE]" at bounding box center [446, 335] width 197 height 39
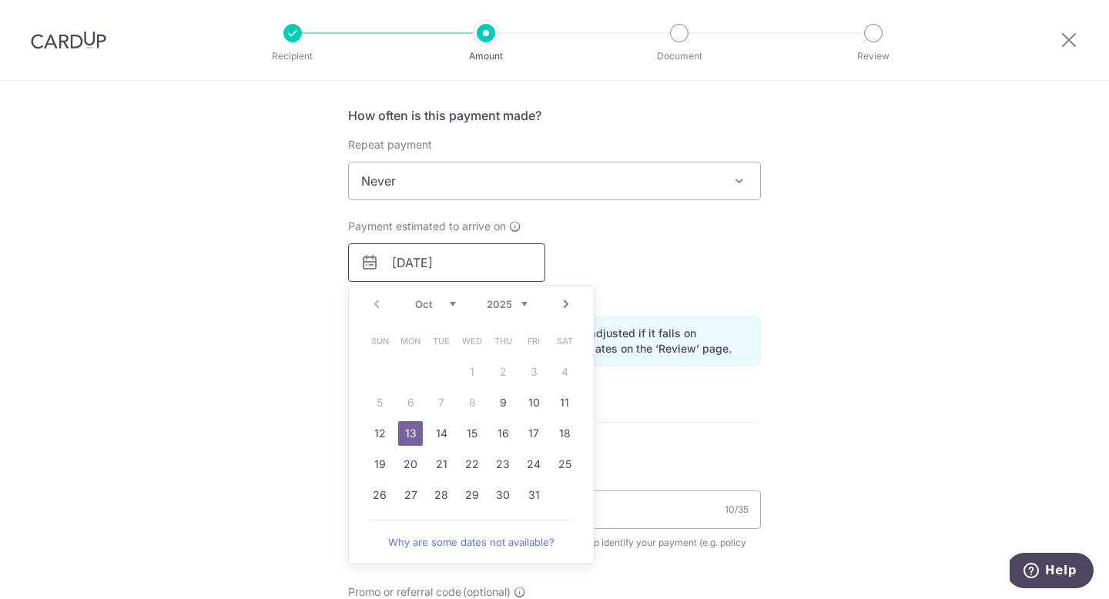
scroll to position [580, 0]
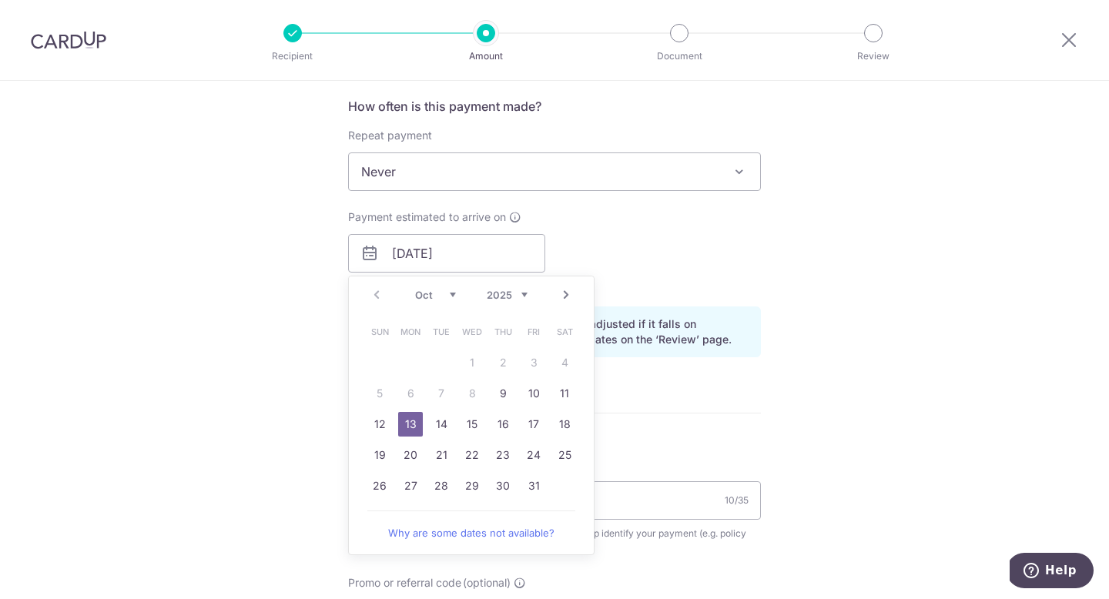
click at [676, 410] on form "Enter payment amount SGD 14,081.30 14081.30 Select Card **** 3008 Add credit ca…" at bounding box center [554, 278] width 413 height 1352
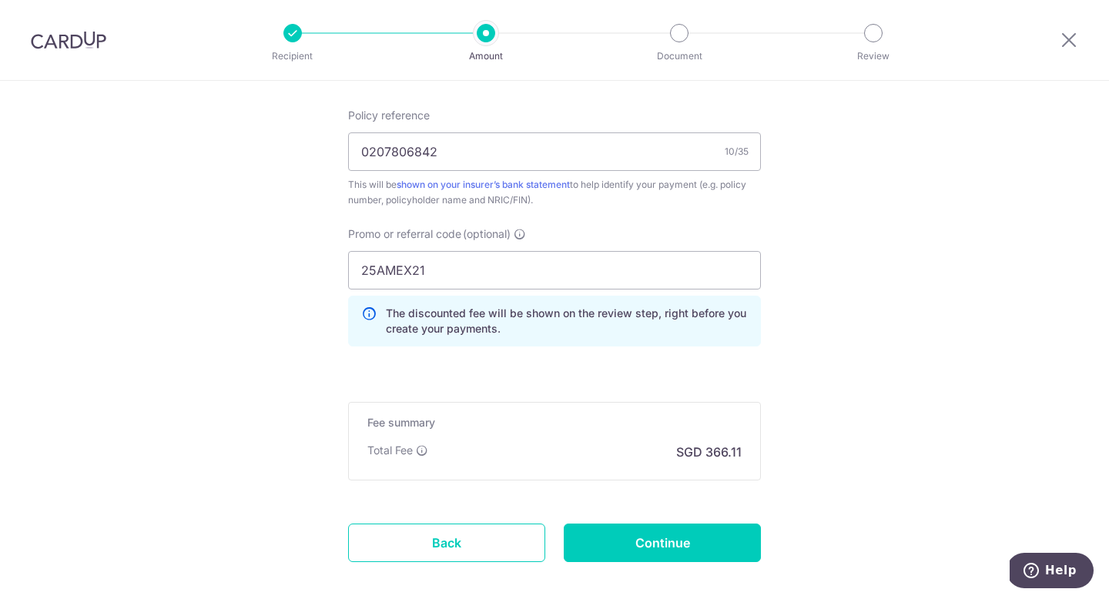
scroll to position [933, 0]
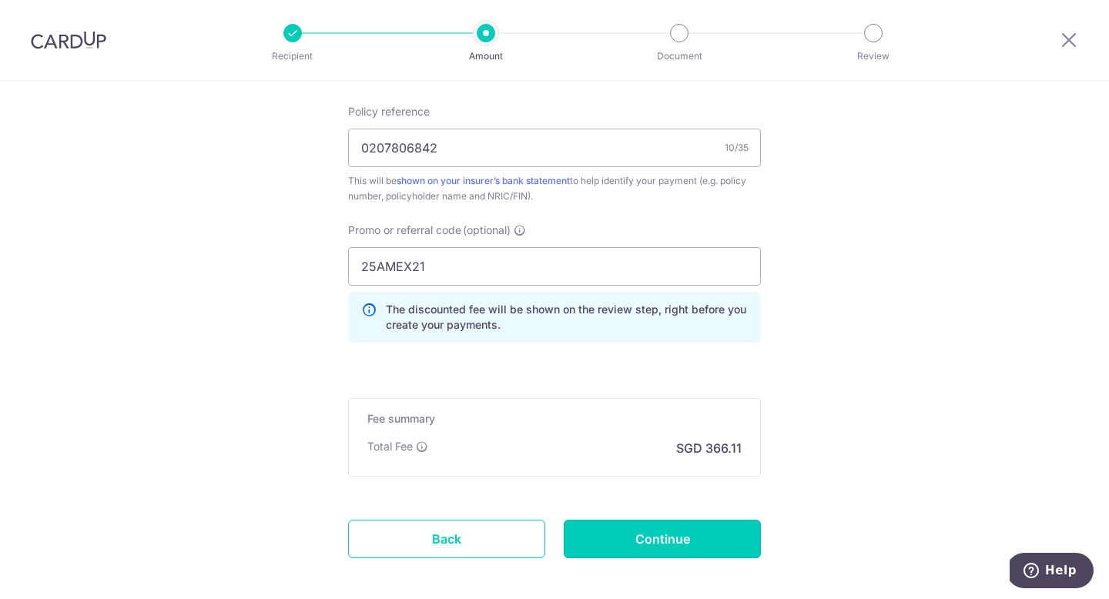
click at [663, 553] on input "Continue" at bounding box center [662, 539] width 197 height 39
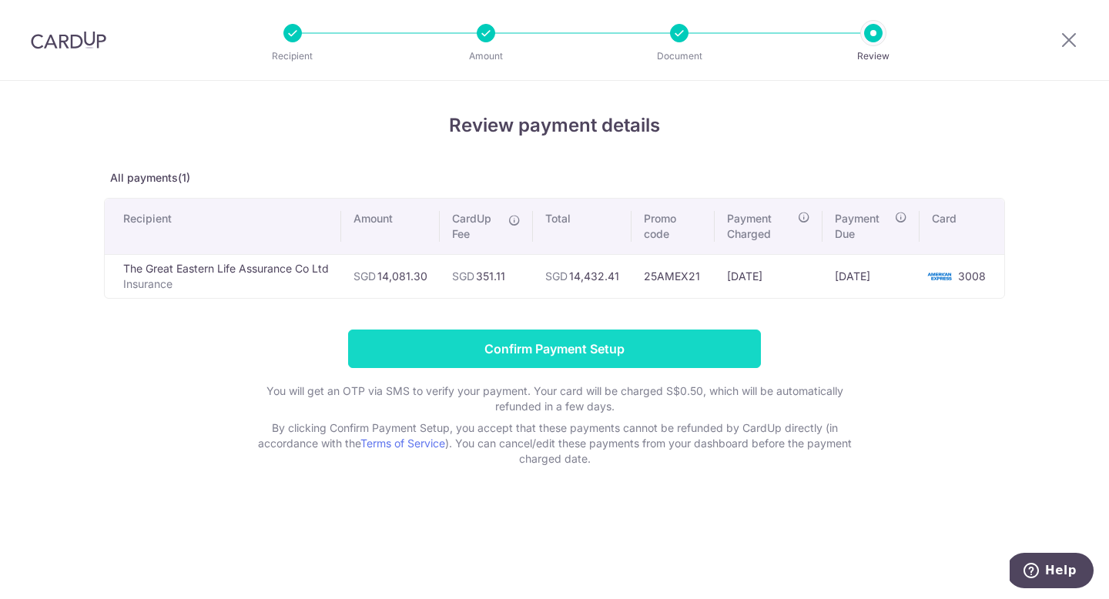
click at [606, 356] on input "Confirm Payment Setup" at bounding box center [554, 349] width 413 height 39
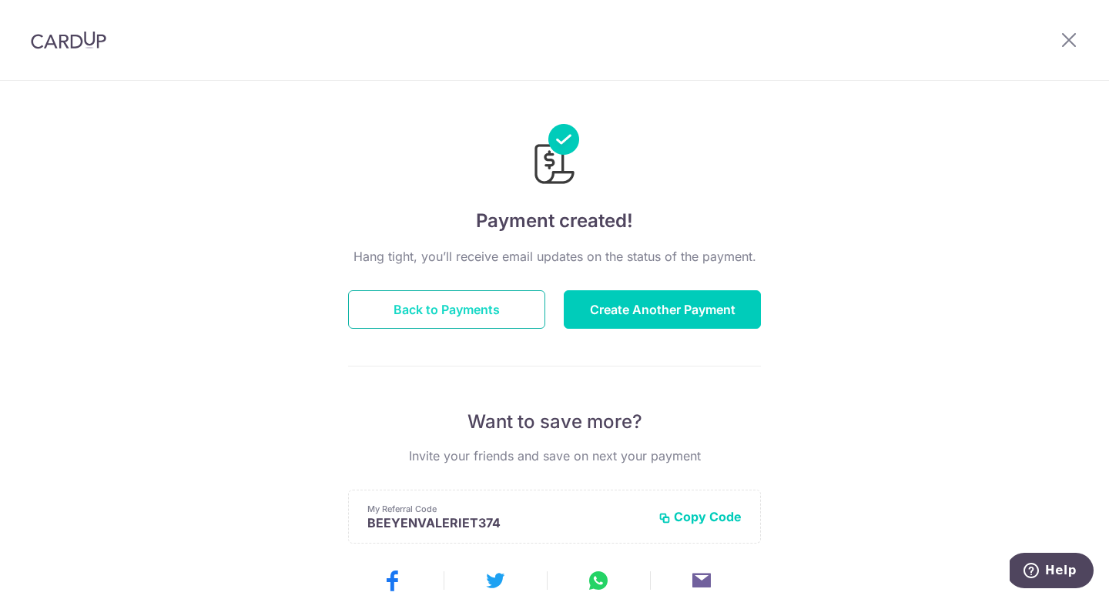
click at [418, 314] on button "Back to Payments" at bounding box center [446, 309] width 197 height 39
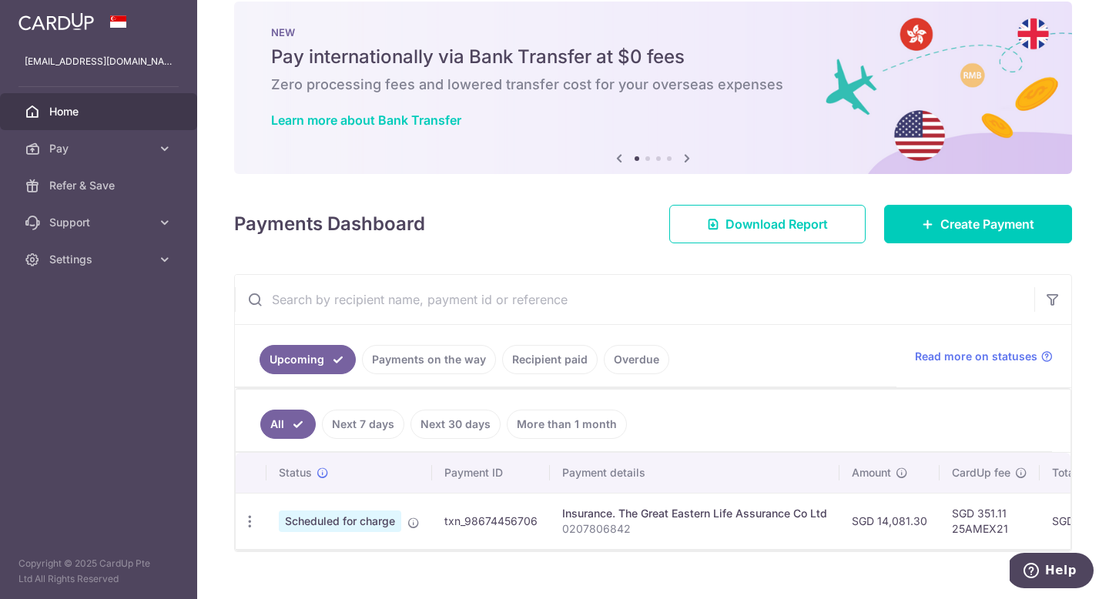
scroll to position [22, 0]
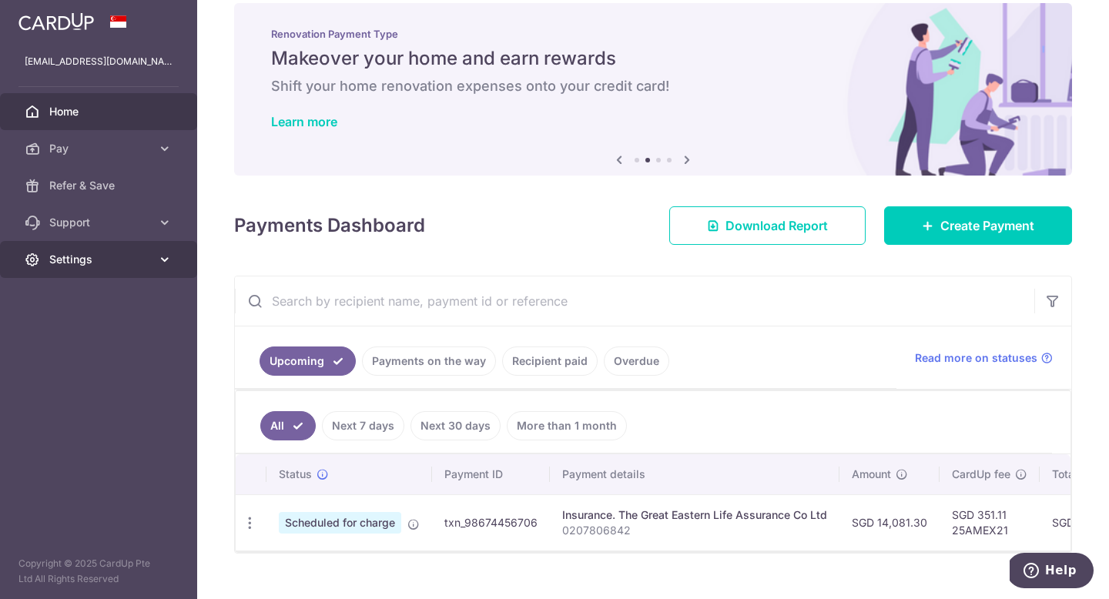
click at [161, 263] on icon at bounding box center [164, 259] width 15 height 15
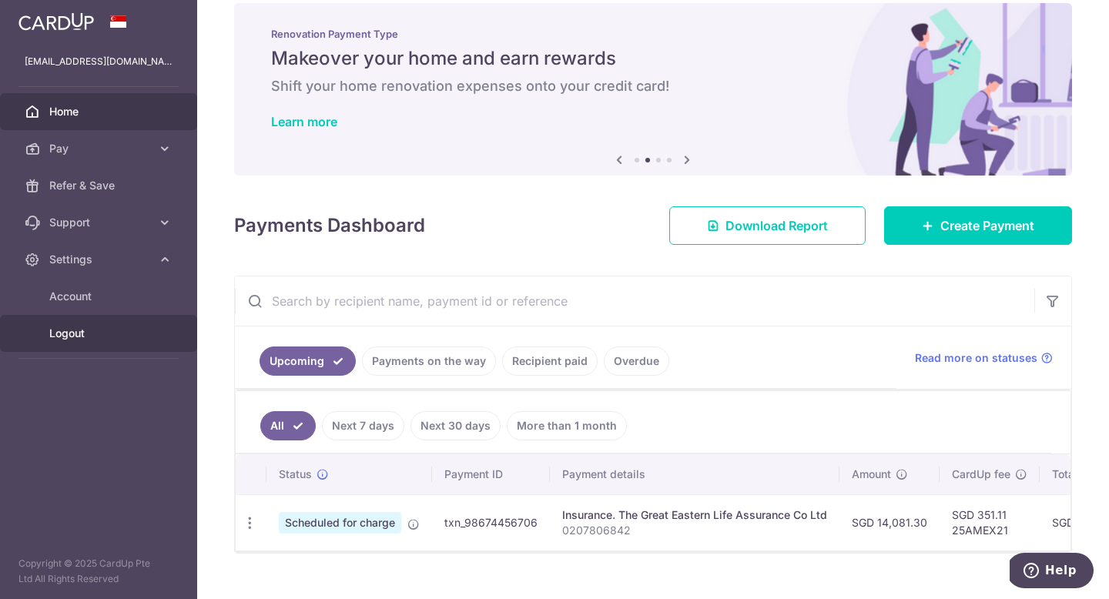
click at [73, 334] on span "Logout" at bounding box center [100, 333] width 102 height 15
